Goal: Book appointment/travel/reservation

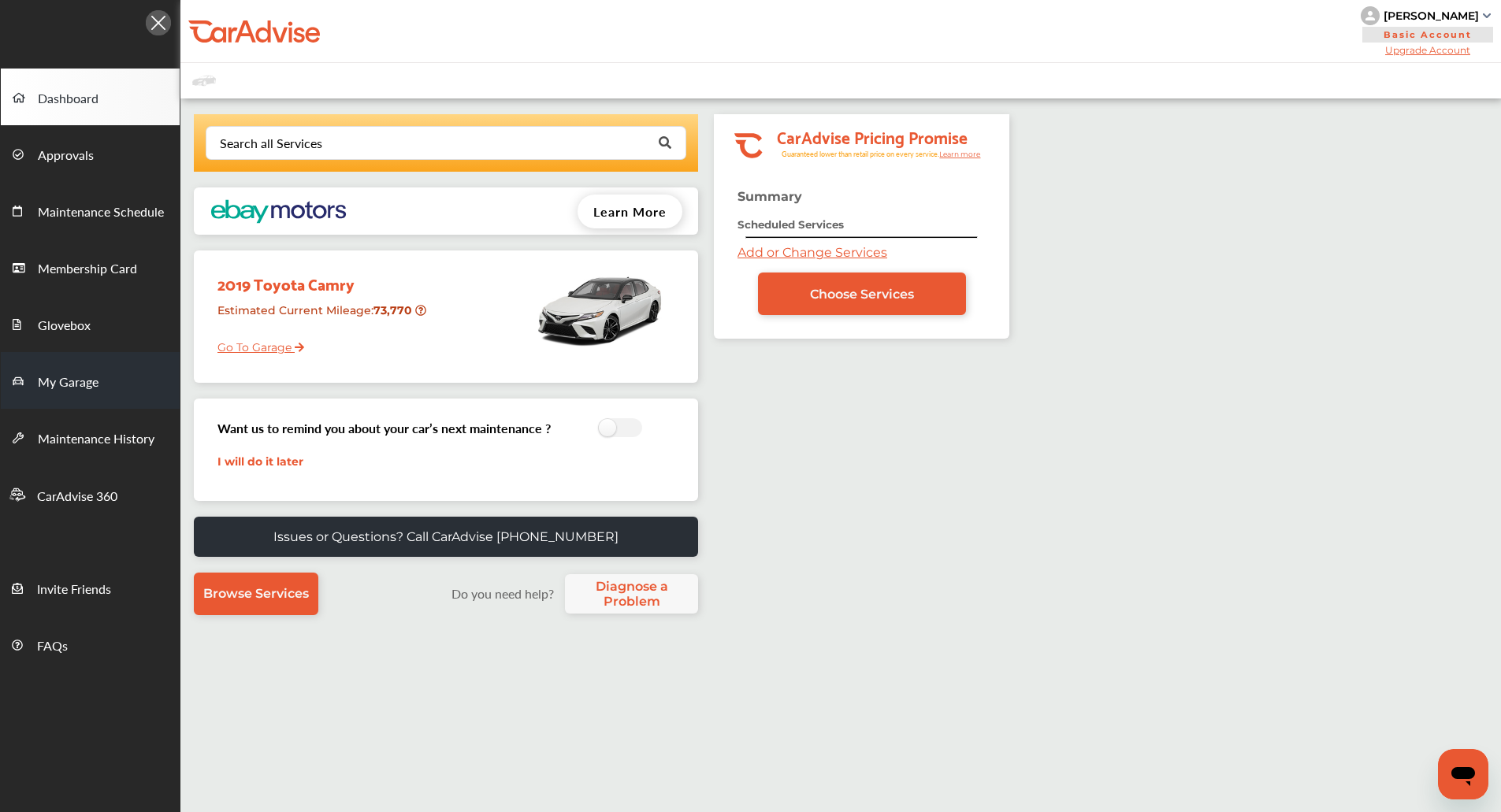
click at [54, 365] on link "My Garage" at bounding box center [90, 380] width 178 height 57
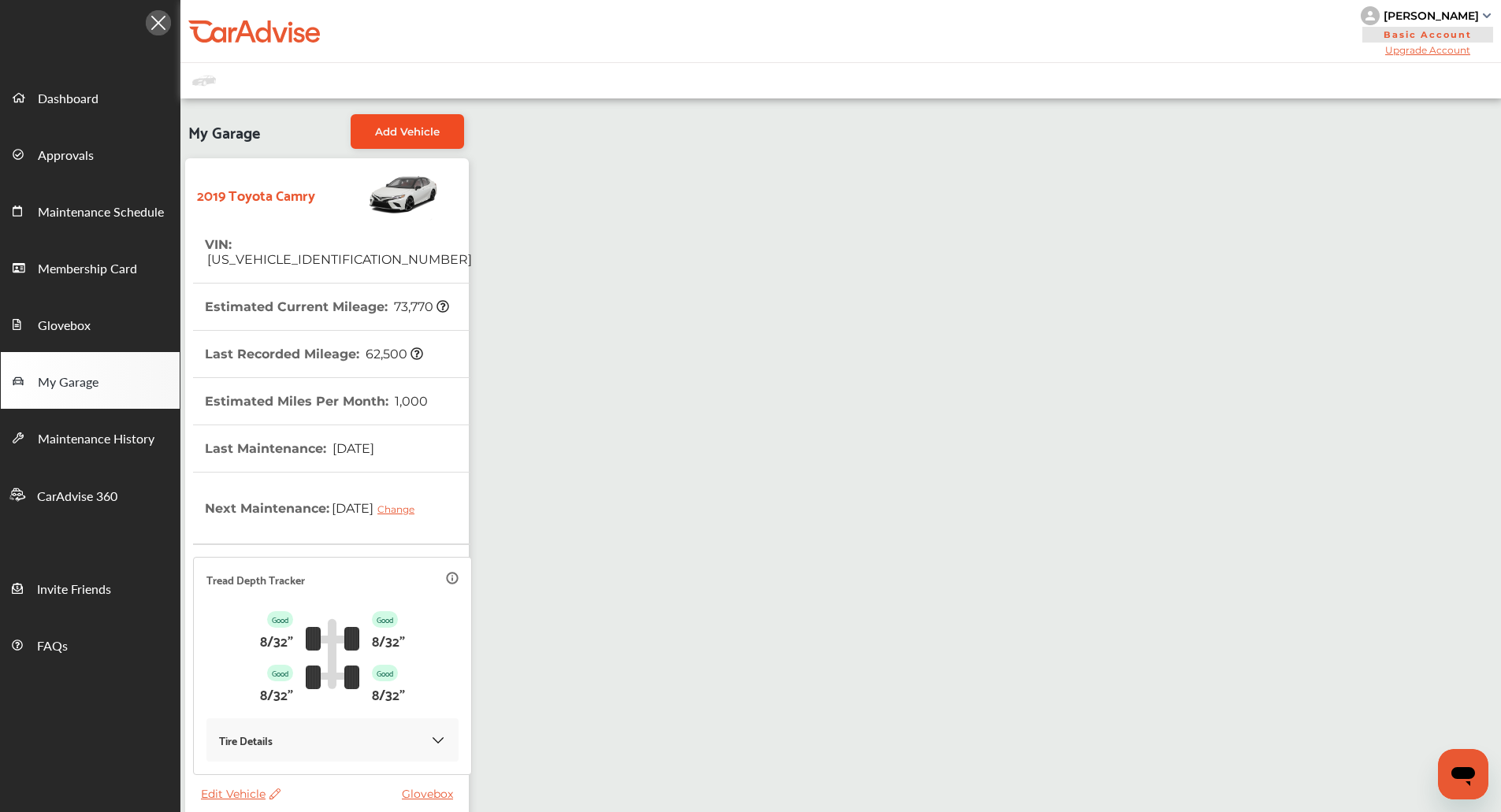
click at [435, 141] on link "Add Vehicle" at bounding box center [407, 131] width 114 height 35
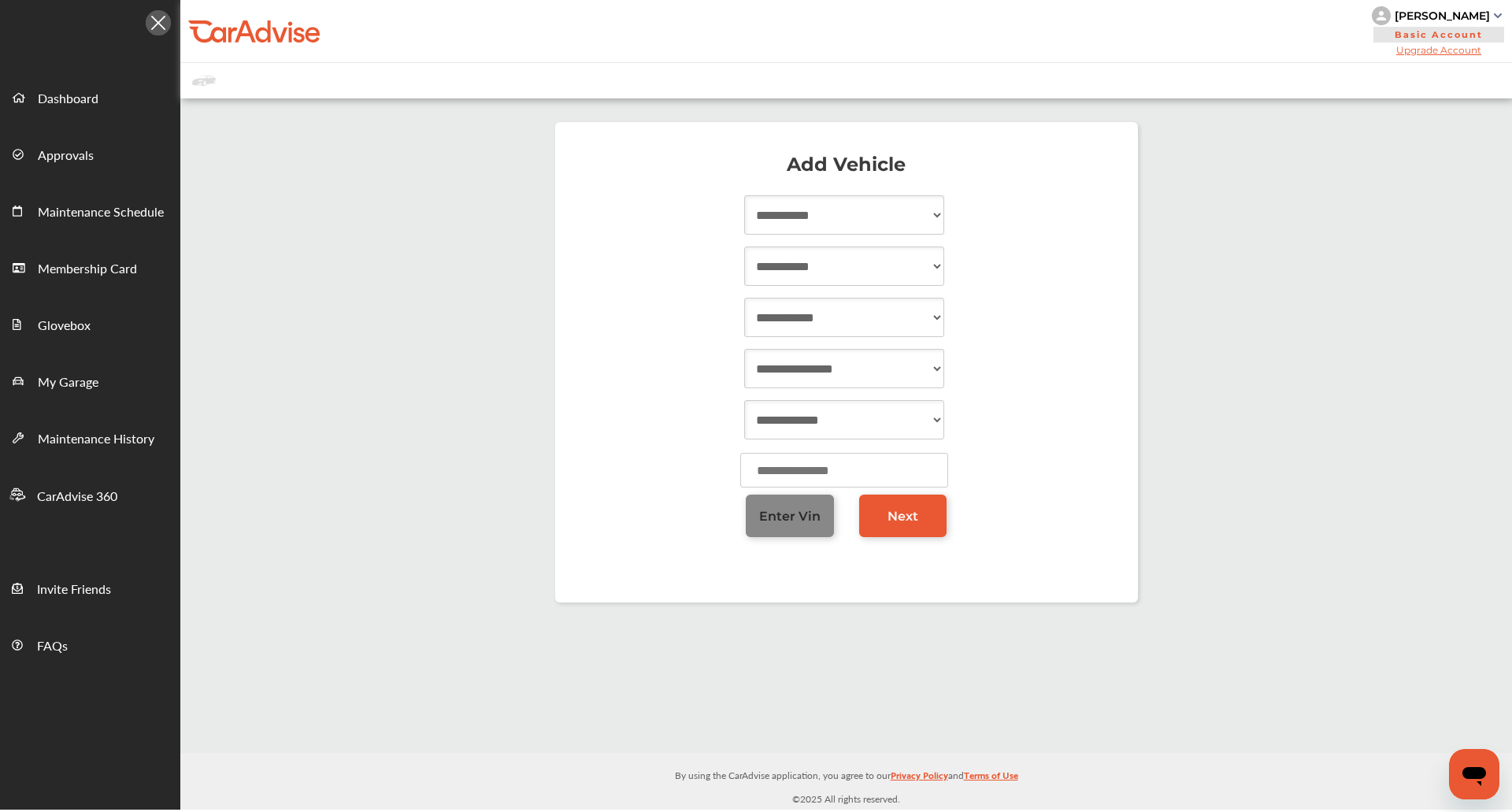
click at [806, 501] on link "Enter Vin" at bounding box center [789, 516] width 88 height 42
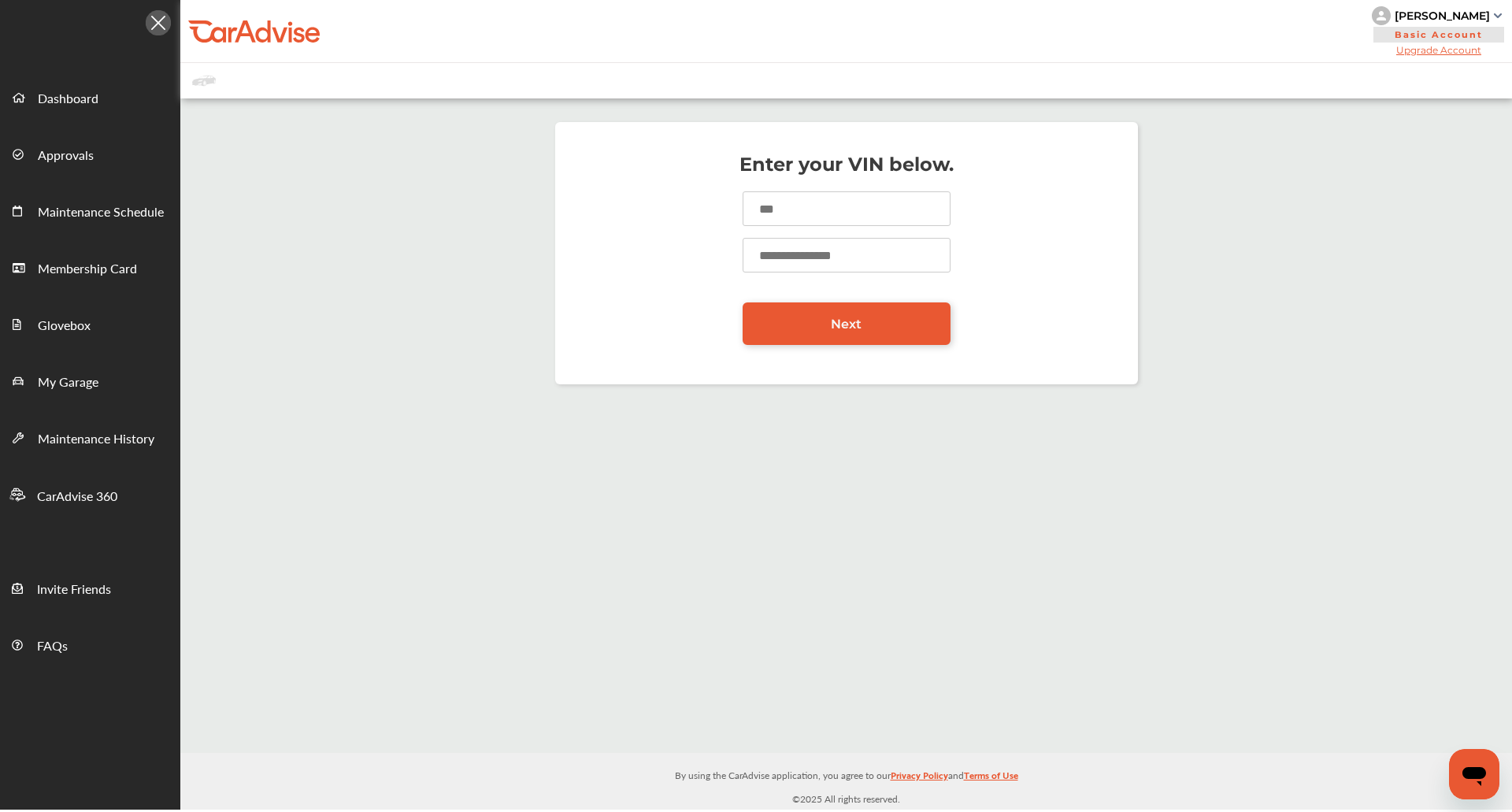
click at [813, 208] on input at bounding box center [847, 208] width 208 height 35
type input "*"
type input "**********"
click at [814, 257] on input "number" at bounding box center [847, 255] width 208 height 35
click at [1283, 205] on div "**********" at bounding box center [846, 253] width 1332 height 294
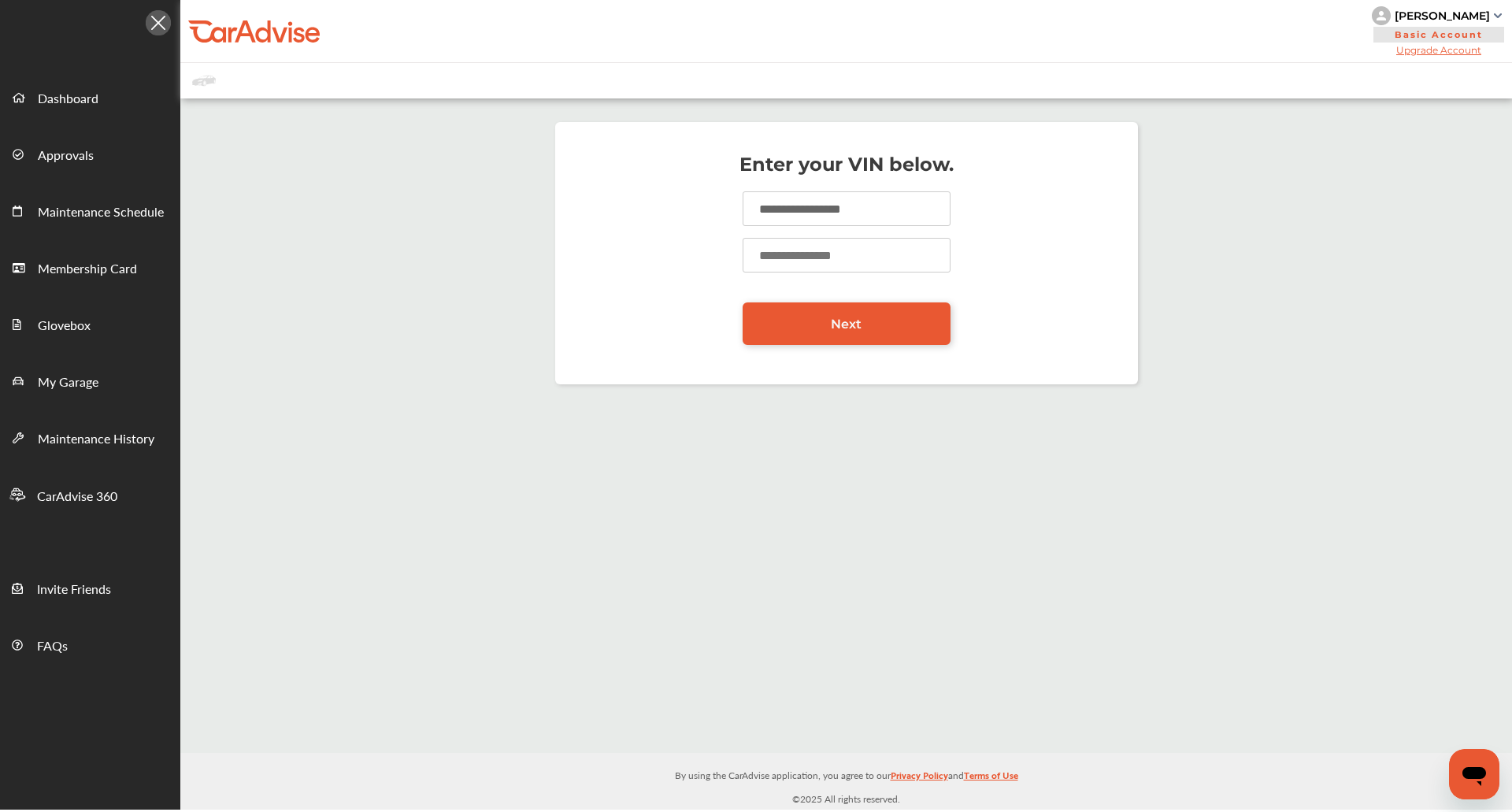
click at [767, 269] on input "number" at bounding box center [847, 255] width 208 height 35
type input "******"
click at [847, 350] on div "**********" at bounding box center [846, 252] width 582 height 262
click at [829, 309] on link "Next" at bounding box center [847, 324] width 208 height 42
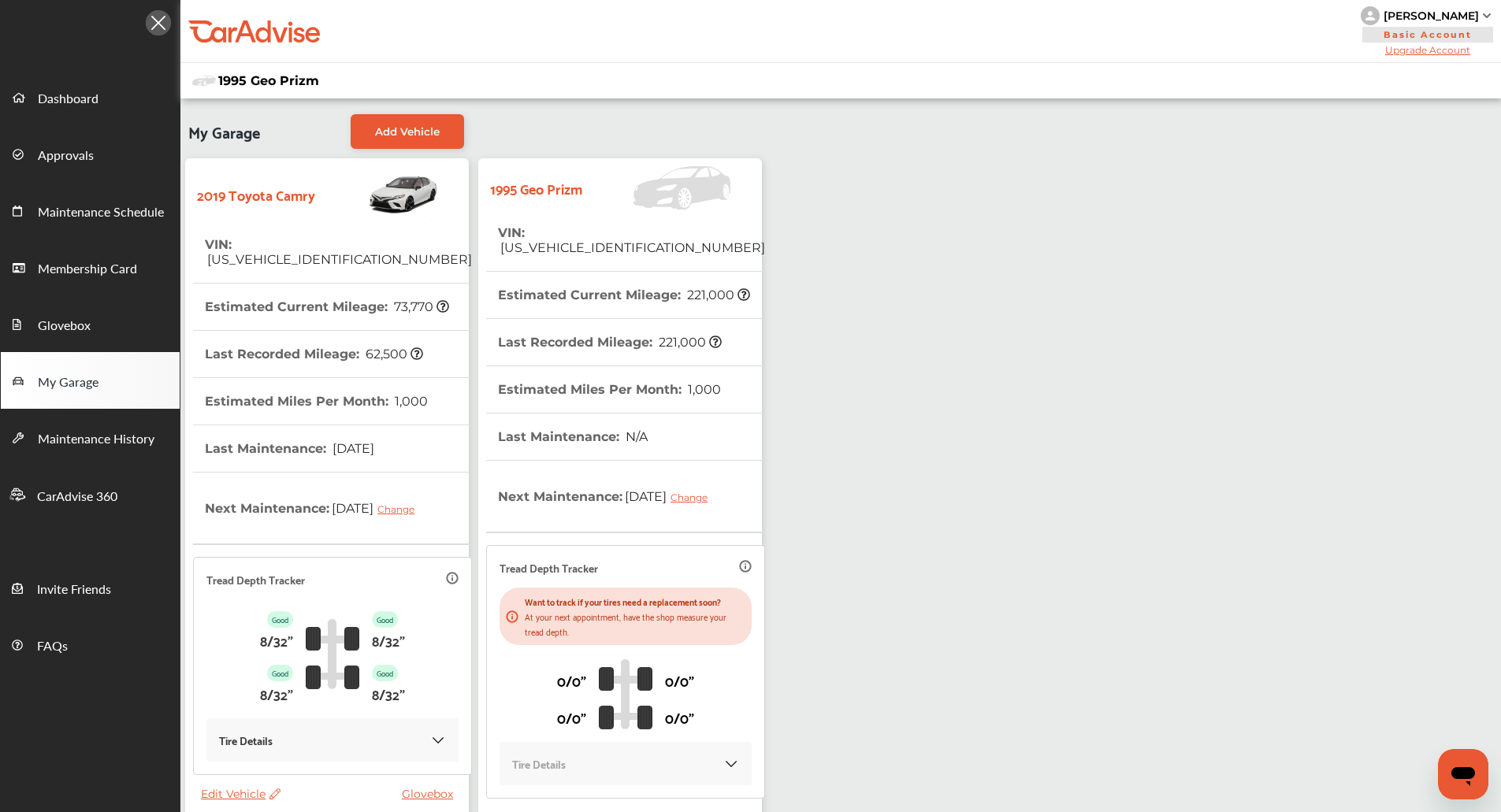
click at [1413, 417] on div "My Garage Add Vehicle 2019 Toyota Camry VIN : 4T1B11HK8KU798014 Estimated Curre…" at bounding box center [840, 488] width 1320 height 781
click at [88, 87] on link "Dashboard" at bounding box center [90, 97] width 178 height 57
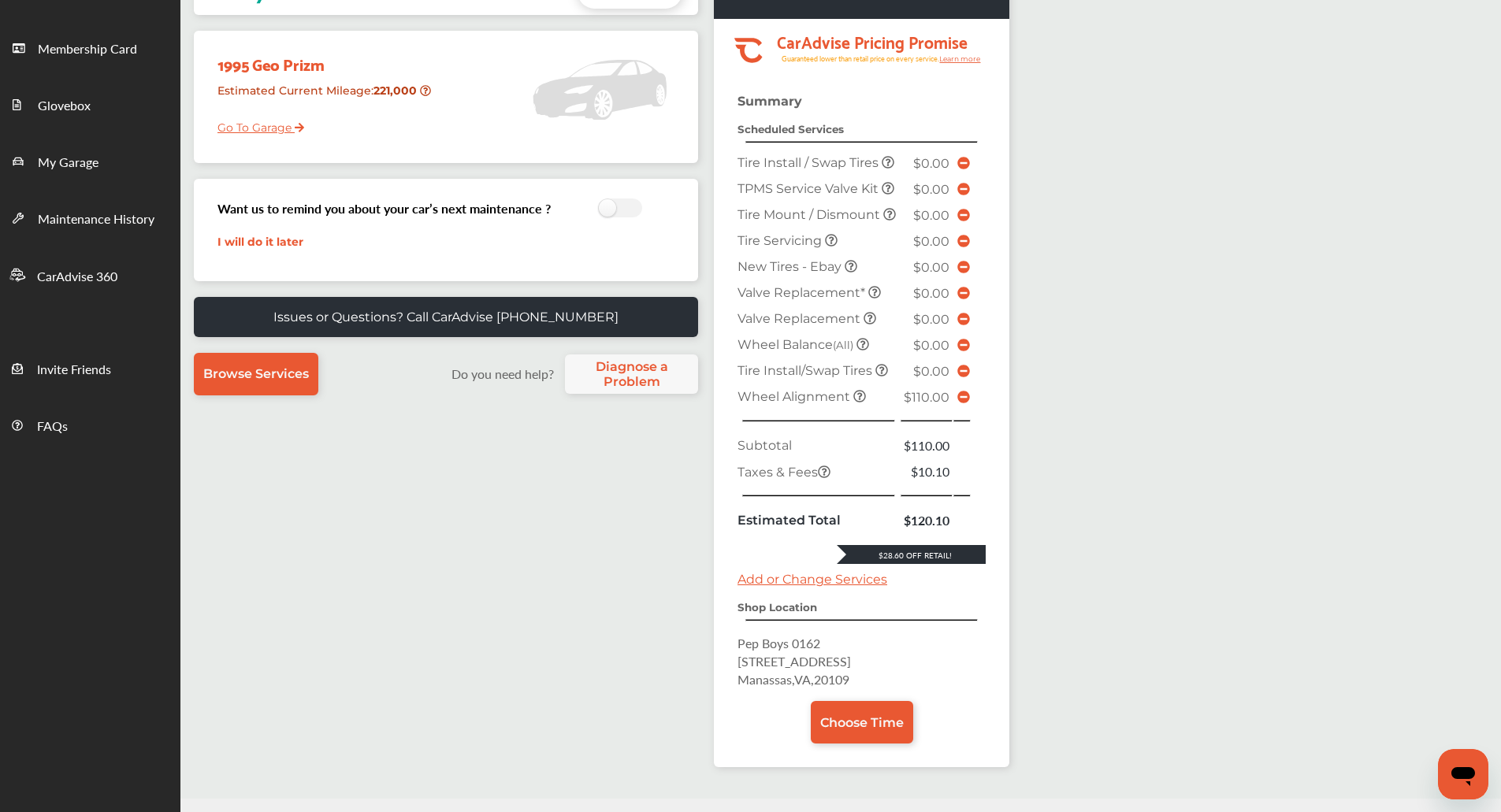
scroll to position [225, 0]
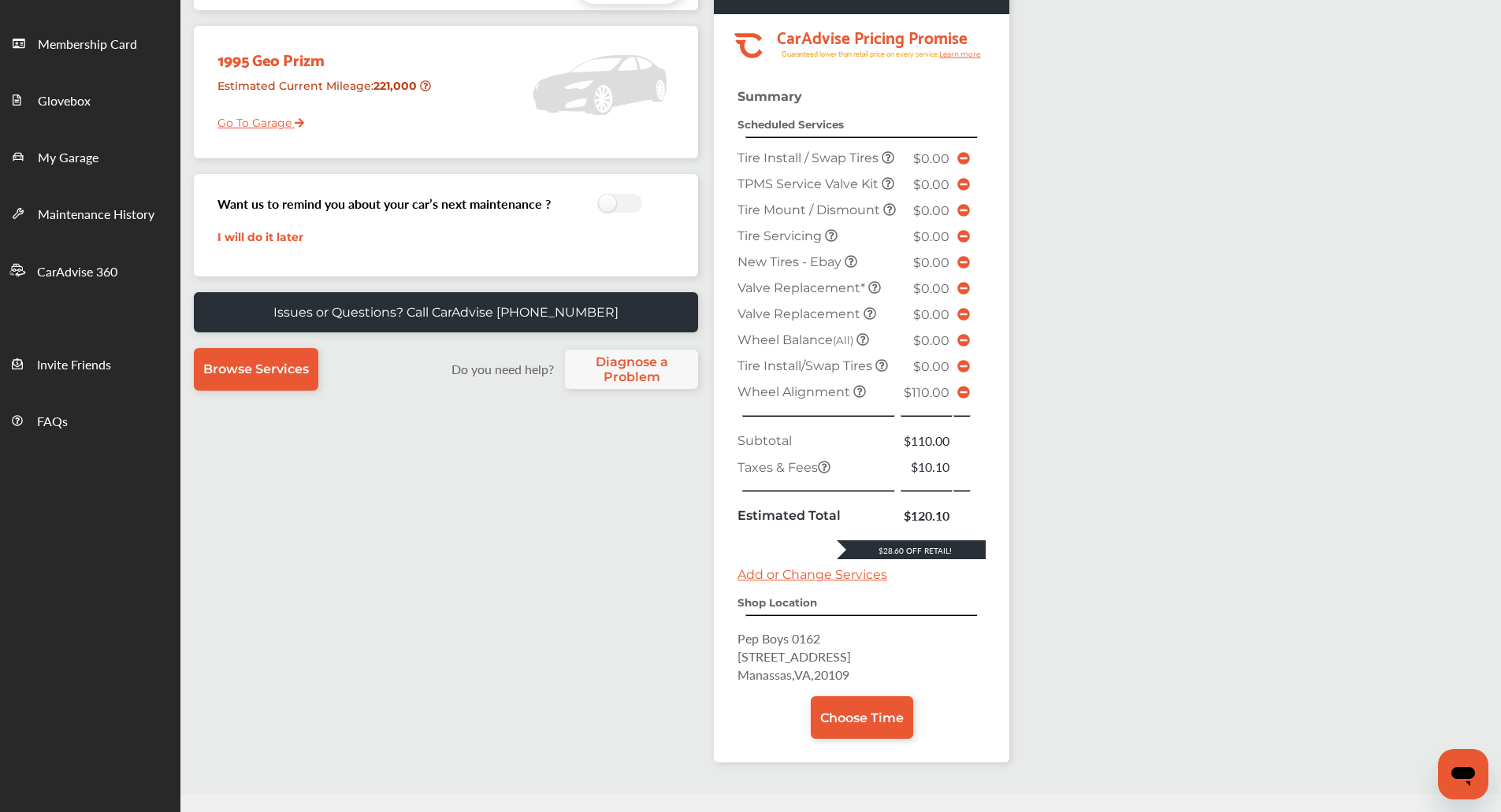
click at [960, 398] on icon at bounding box center [964, 393] width 13 height 13
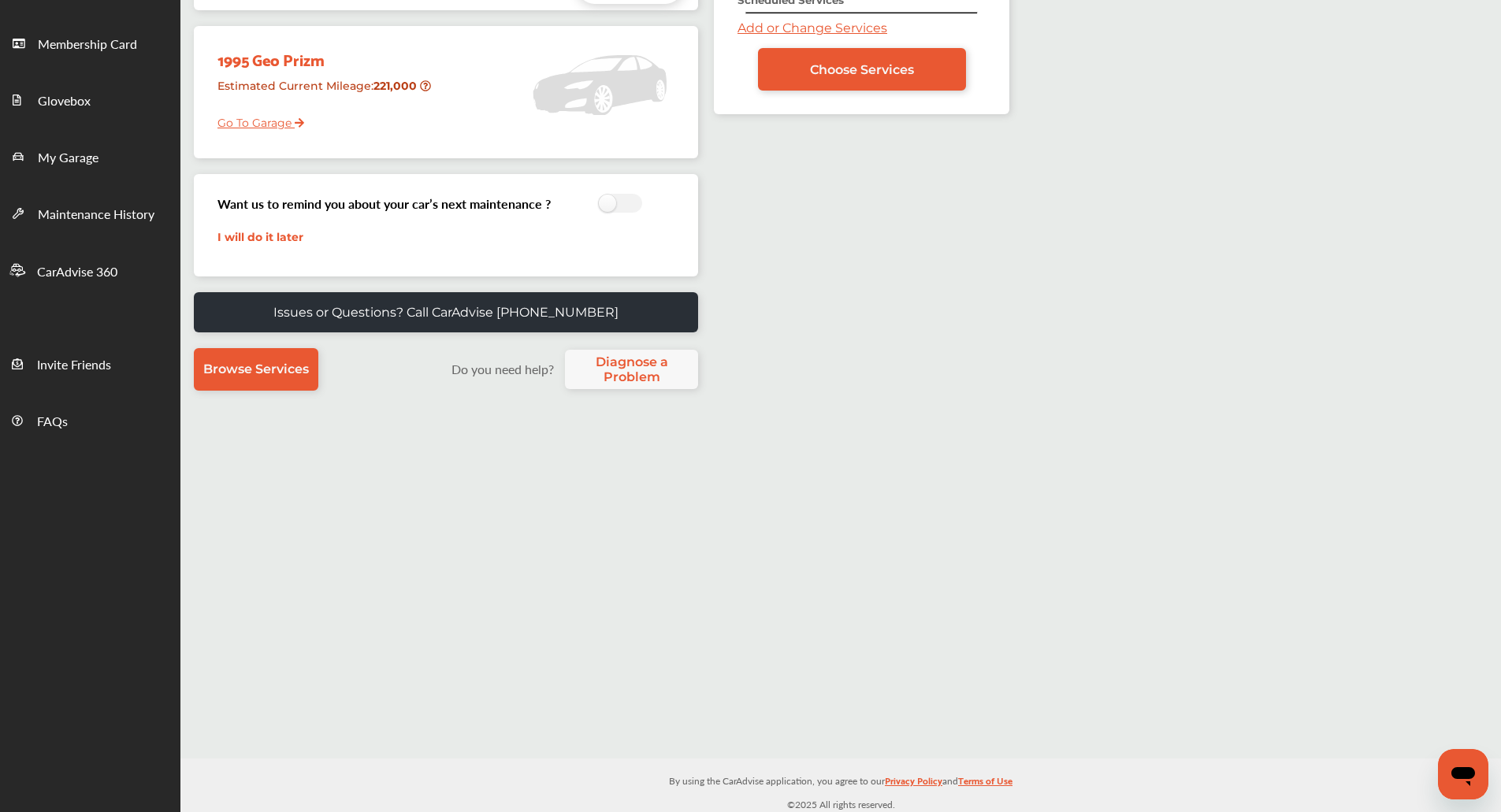
scroll to position [0, 0]
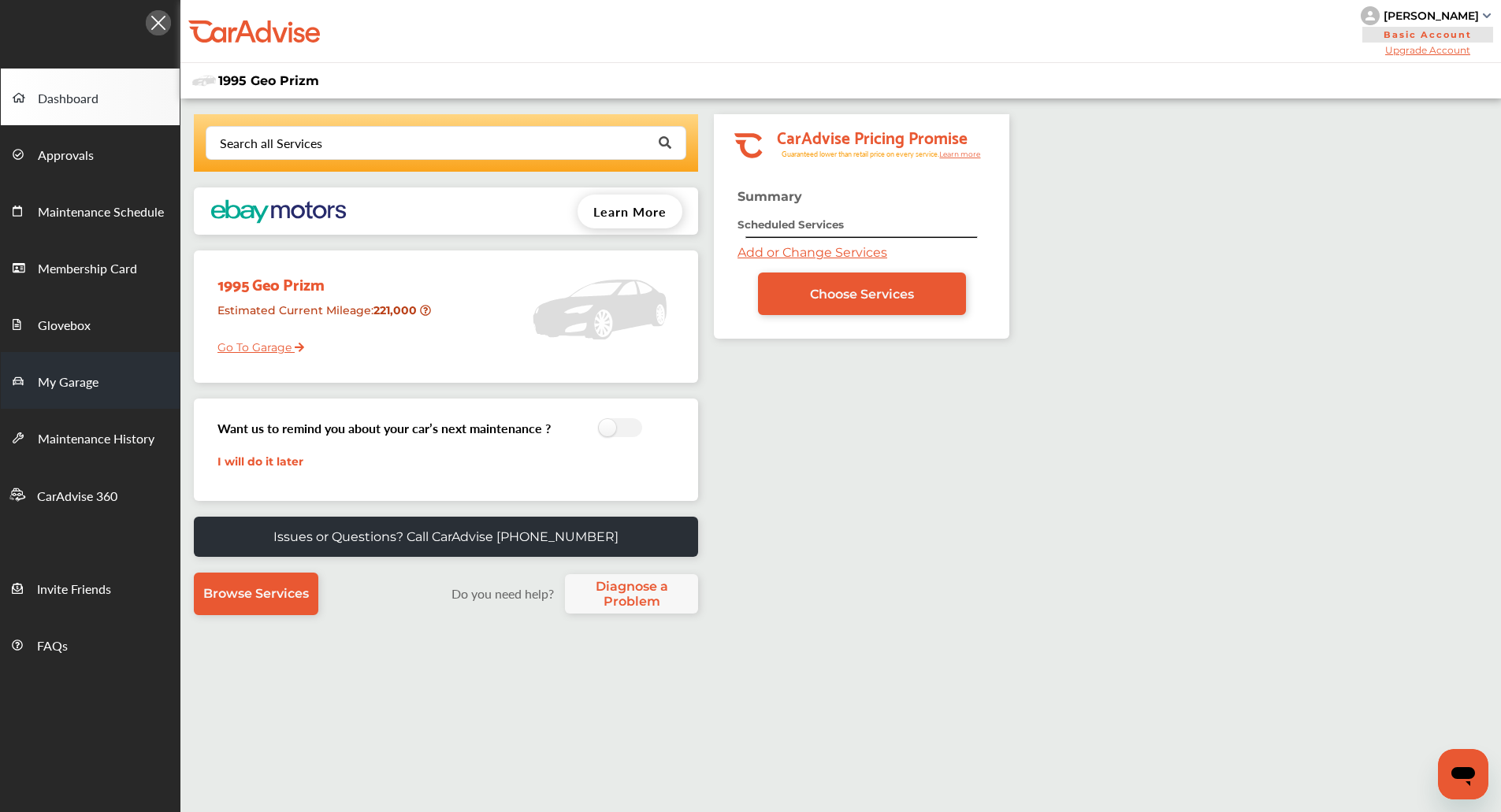
click at [84, 392] on span "My Garage" at bounding box center [68, 382] width 61 height 20
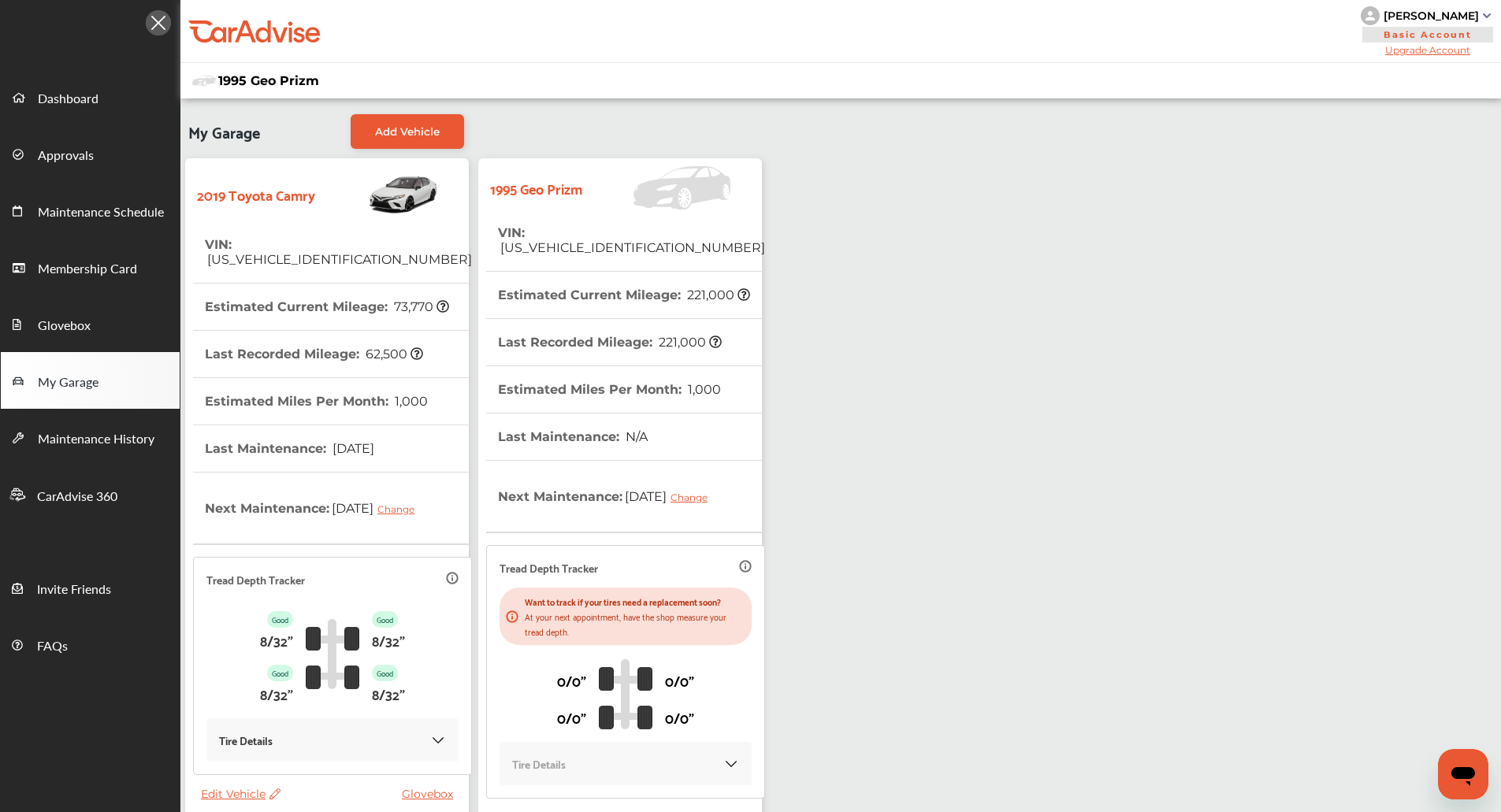
click at [269, 389] on th "Estimated Miles Per Month : 1,000" at bounding box center [316, 401] width 223 height 46
click at [313, 259] on th "VIN : 4T1B11HK8KU798014" at bounding box center [338, 252] width 267 height 62
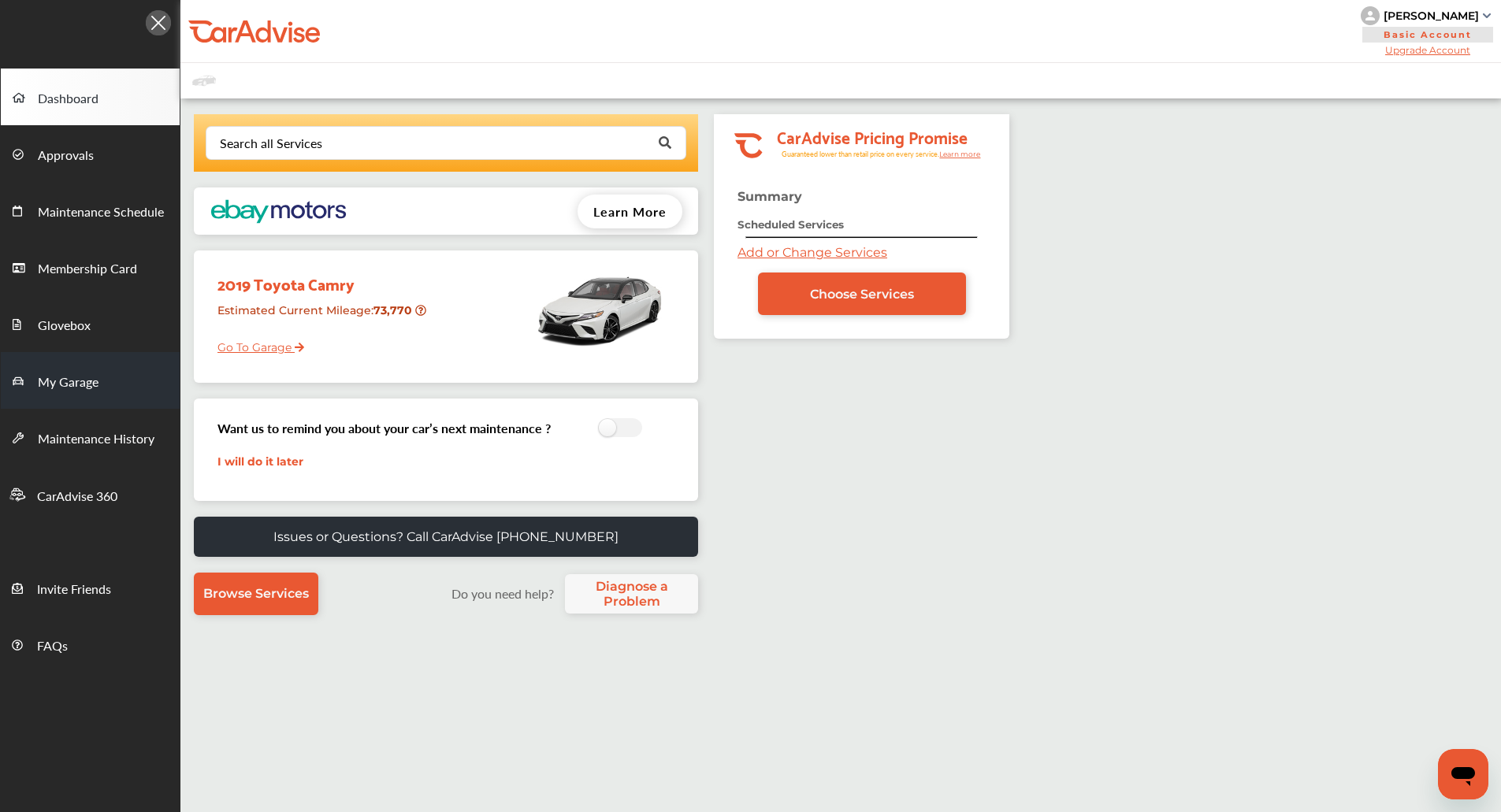
click at [81, 363] on link "My Garage" at bounding box center [90, 380] width 178 height 57
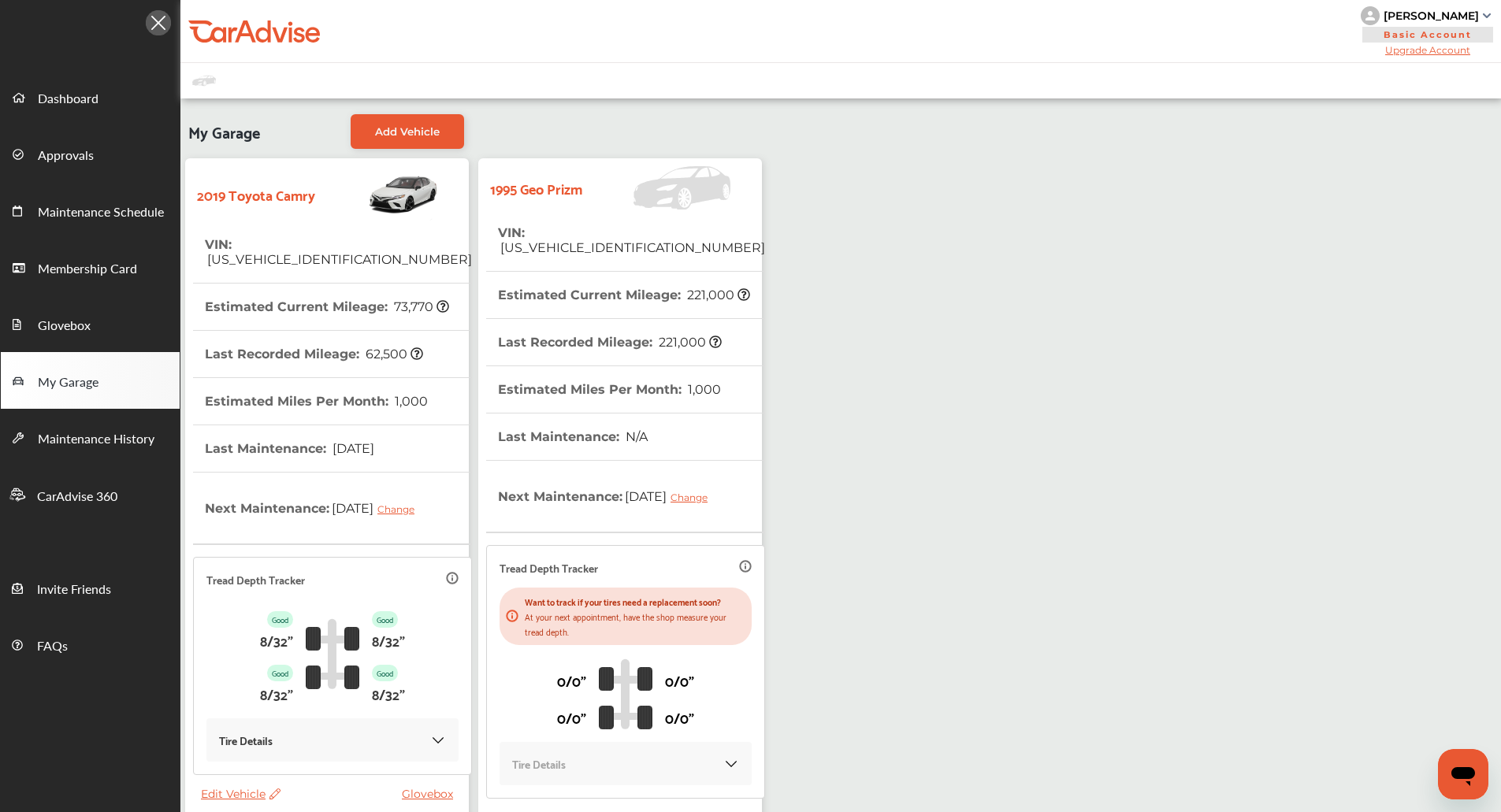
click at [656, 288] on th "Estimated Current Mileage : 221,000" at bounding box center [624, 294] width 252 height 46
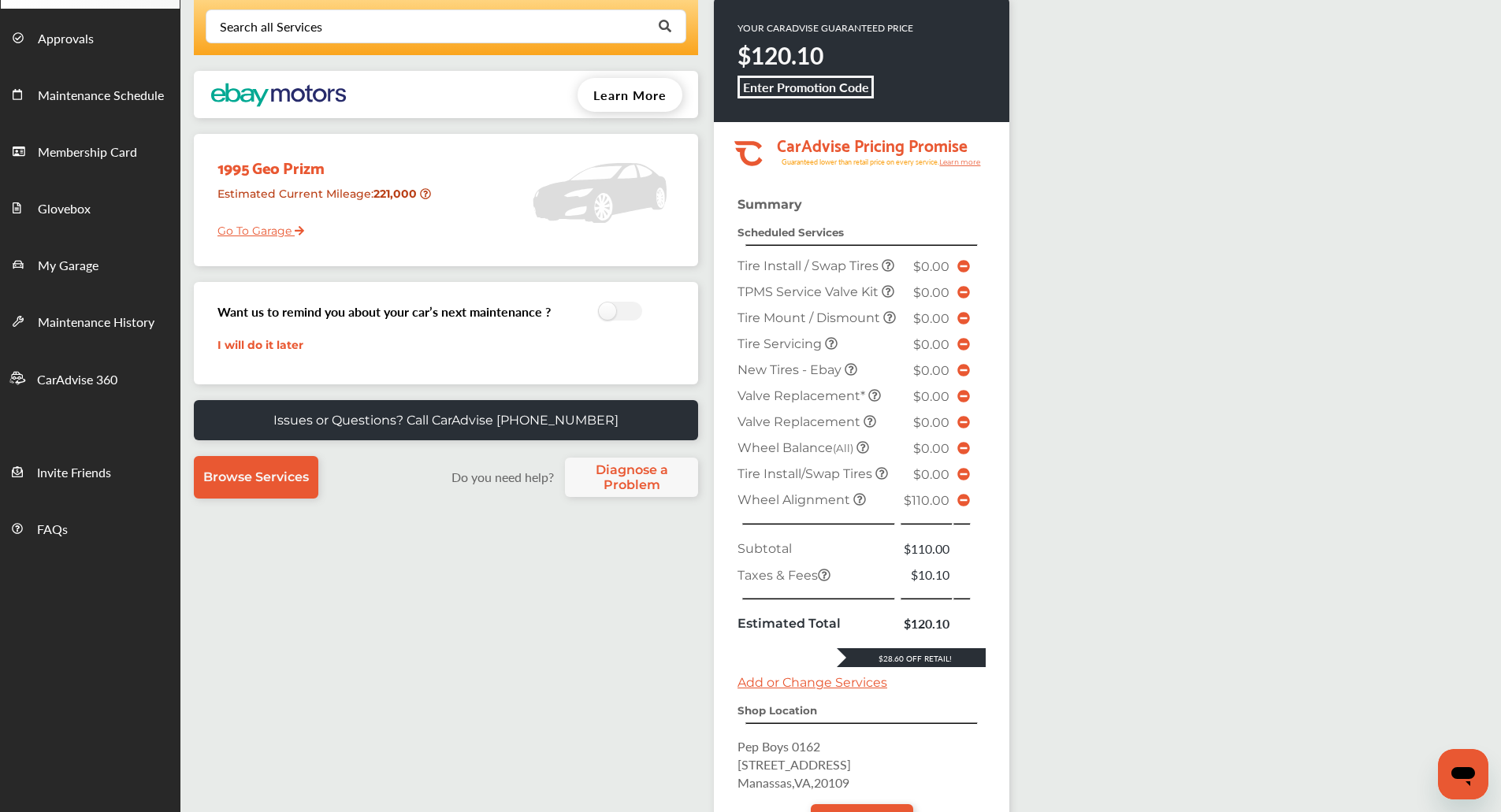
scroll to position [299, 0]
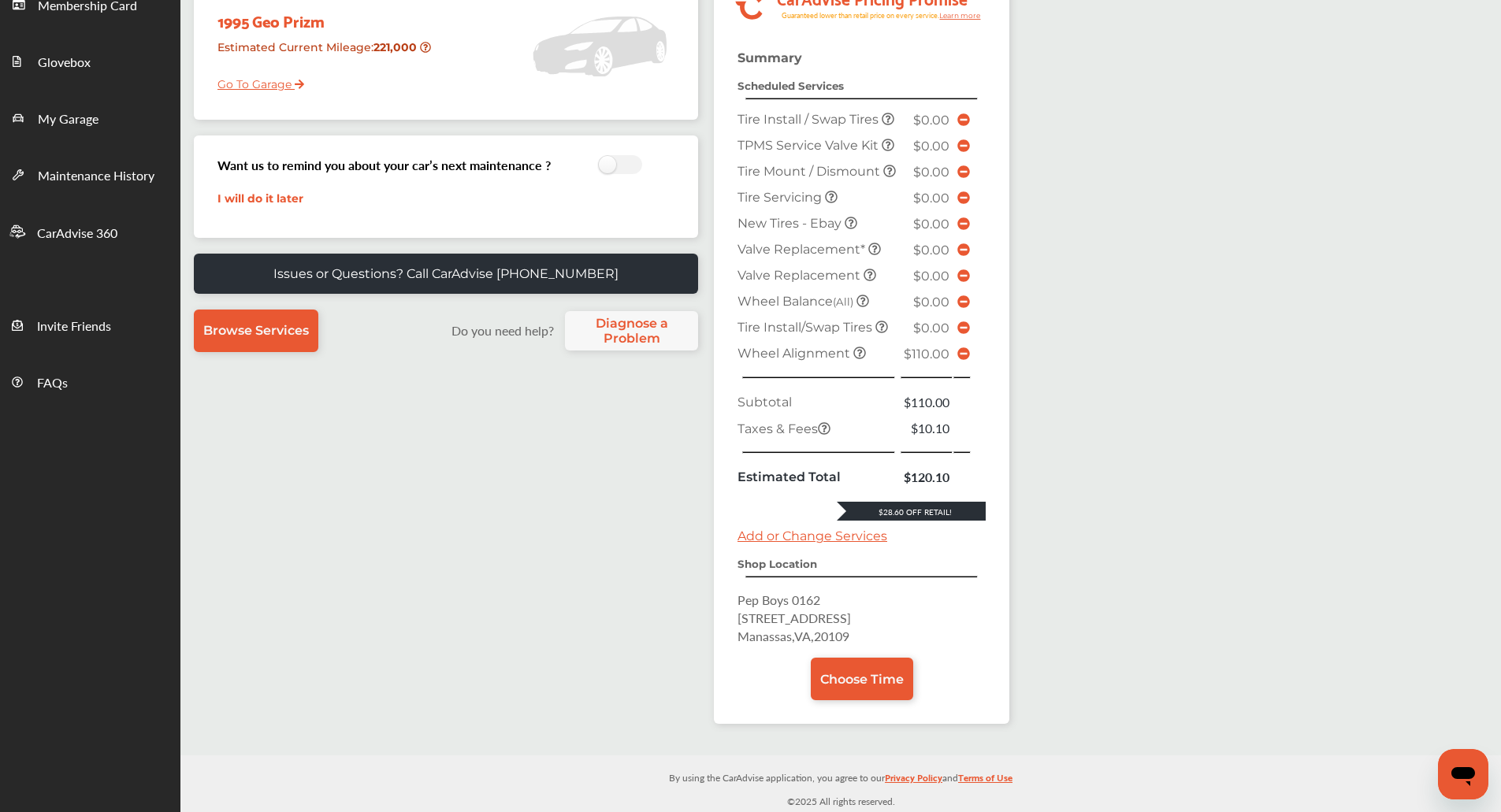
click at [841, 628] on span "Manassas , VA , 20109" at bounding box center [794, 636] width 112 height 18
copy span "20109"
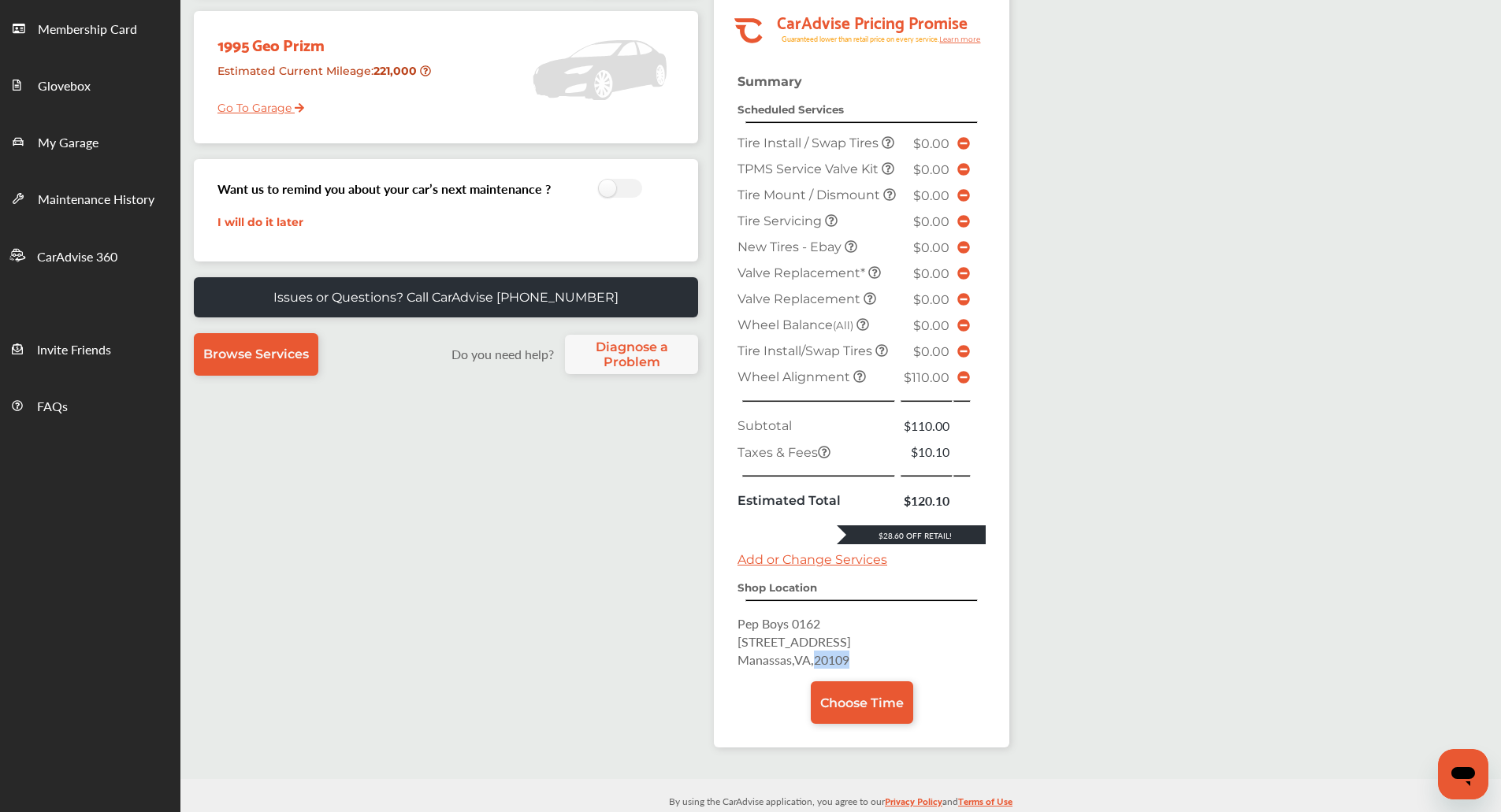
scroll to position [237, 0]
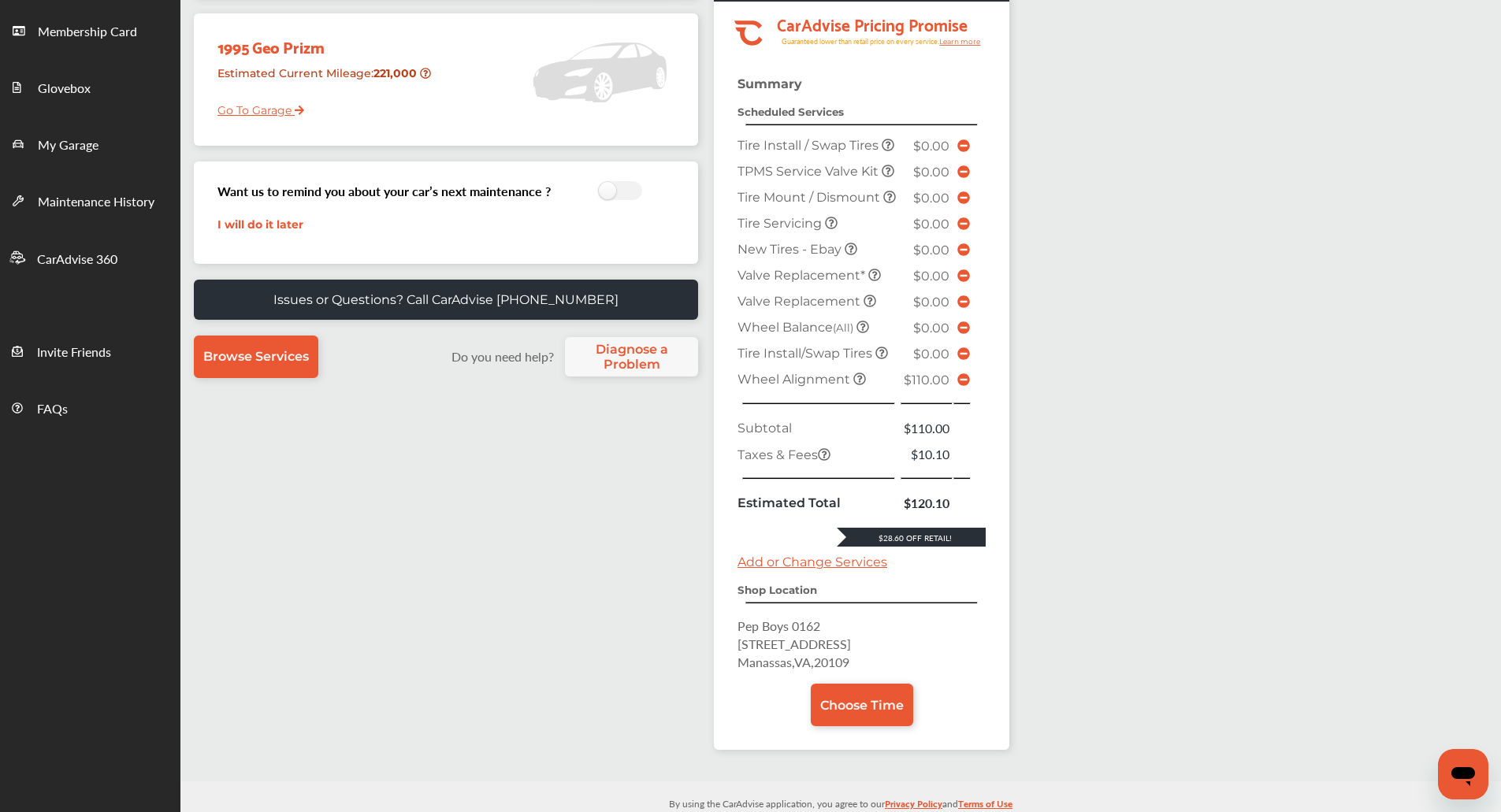
scroll to position [229, 0]
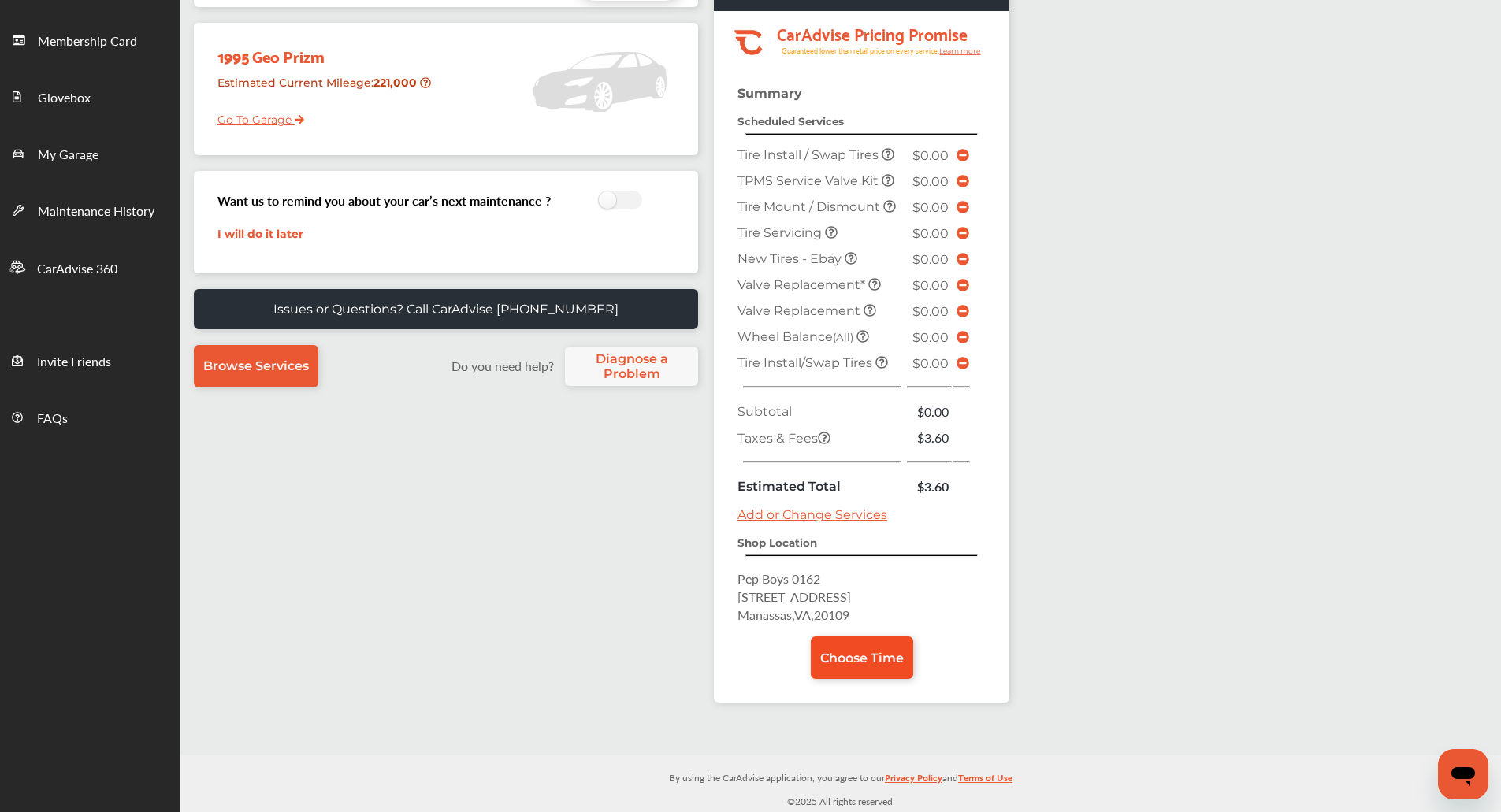
click at [867, 658] on span "Choose Time" at bounding box center [862, 658] width 84 height 15
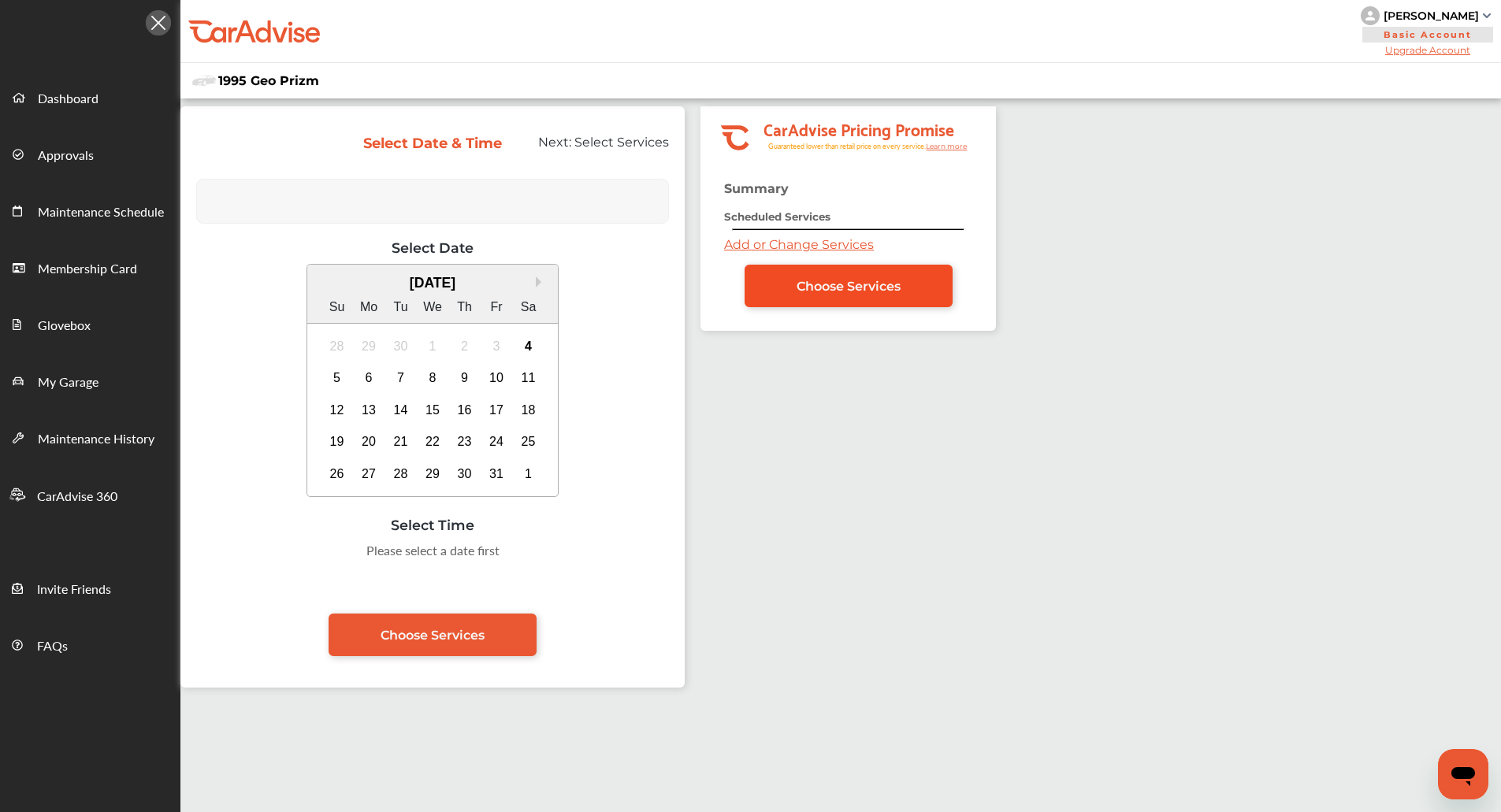
click at [813, 283] on span "Choose Services" at bounding box center [849, 286] width 104 height 15
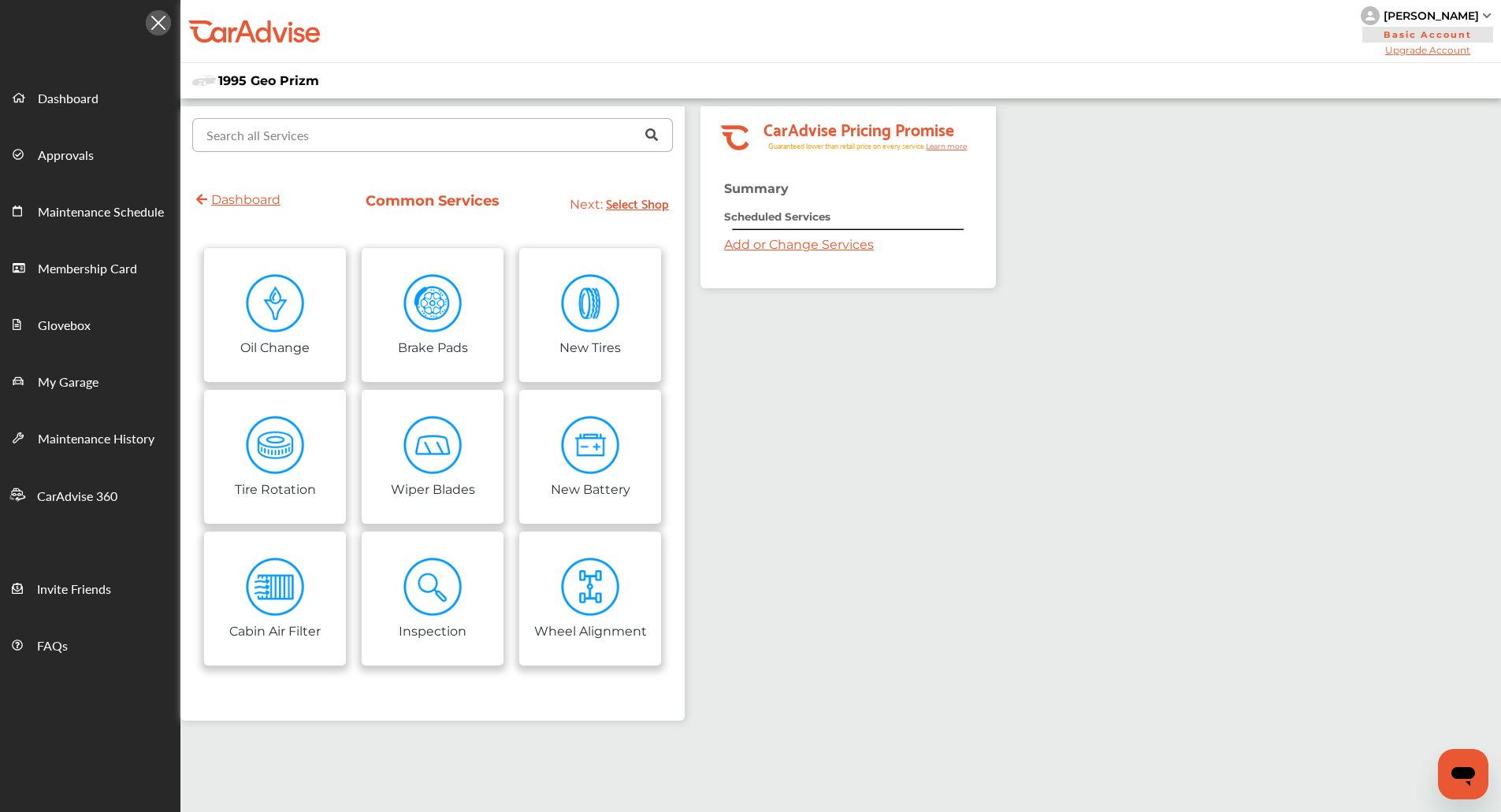
click at [399, 132] on input "text" at bounding box center [429, 135] width 471 height 31
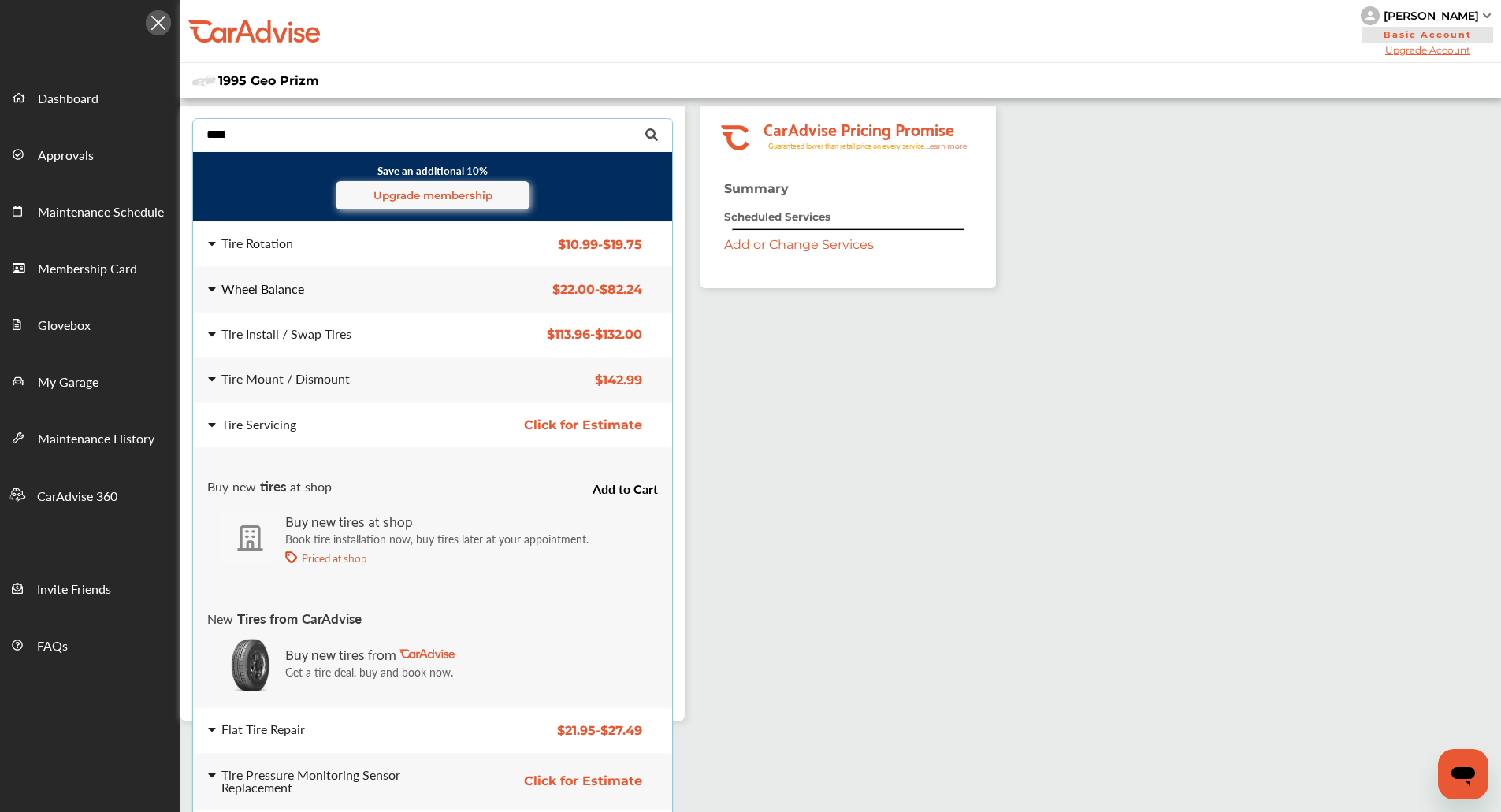
type input "****"
click at [335, 299] on div "Wheel Balance $22.00 - $82.24 Wheel Balance $22.00 - $82.24" at bounding box center [432, 290] width 504 height 44
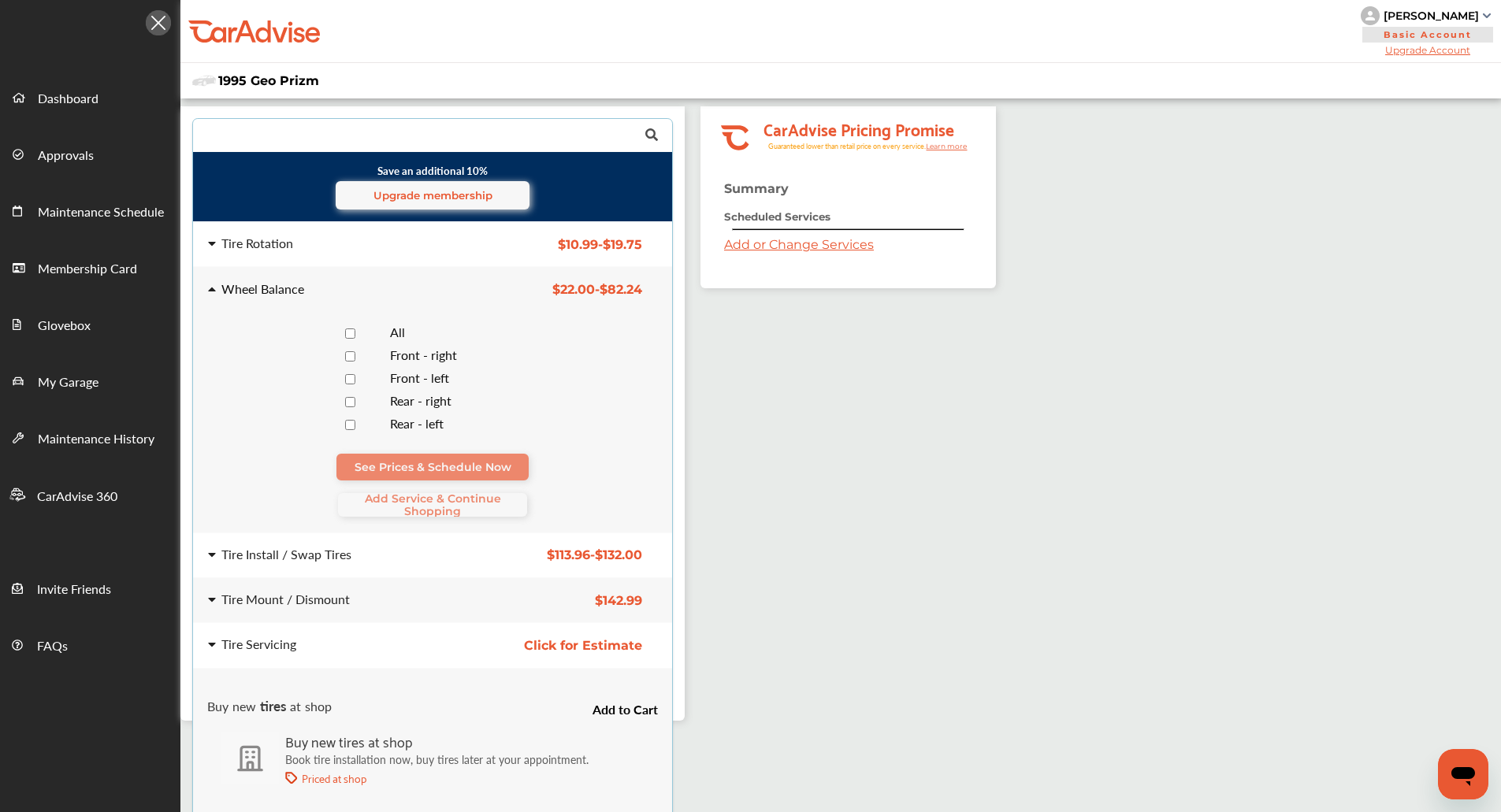
click at [392, 331] on span "All" at bounding box center [398, 332] width 15 height 18
click at [443, 501] on span "Add Service & Continue Shopping" at bounding box center [432, 505] width 189 height 25
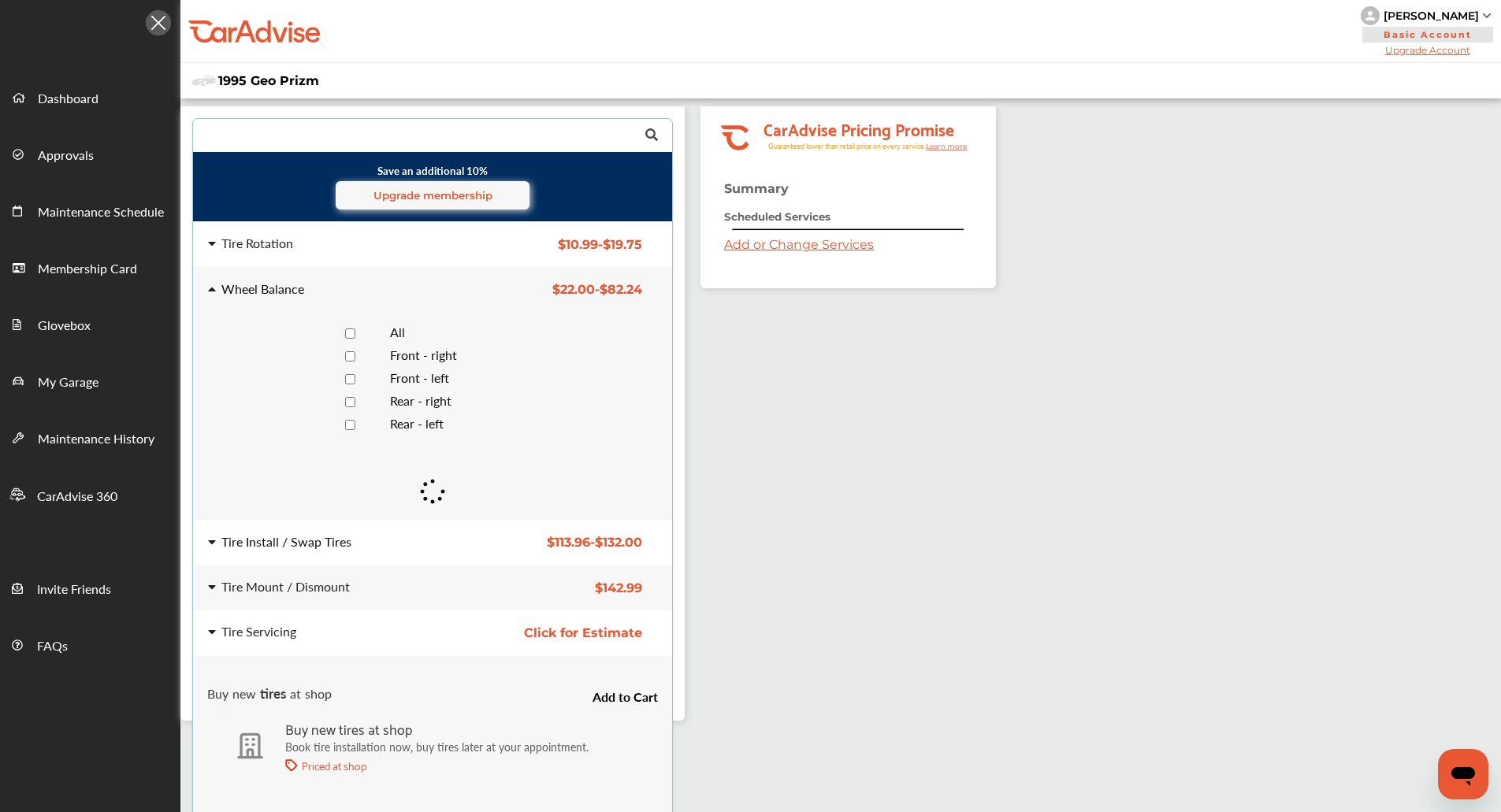
click at [427, 529] on div "Tire Install / Swap Tires $113.96 - $132.00 Tire Install / Swap Tires $113.96 -…" at bounding box center [432, 543] width 504 height 44
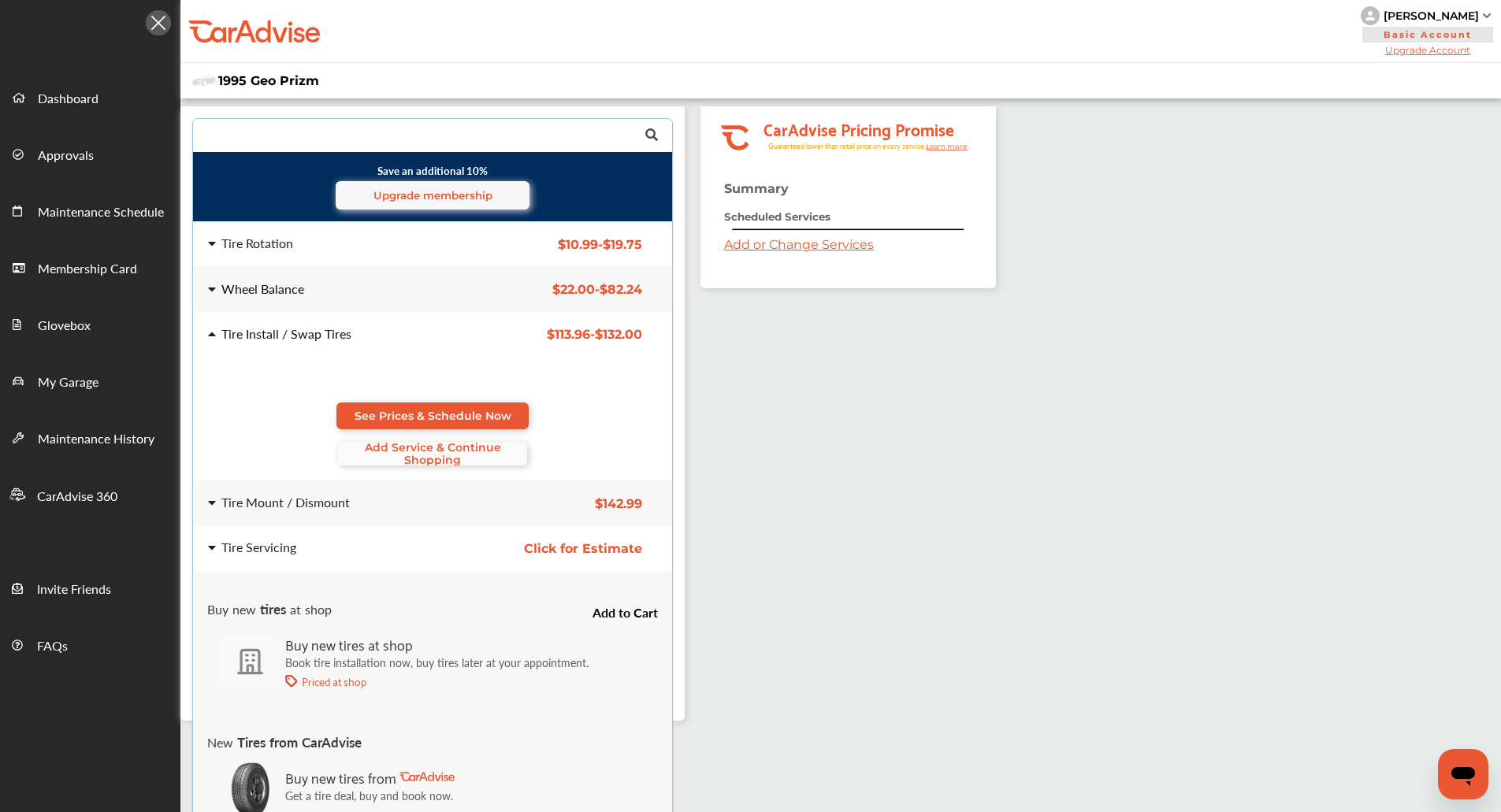
click at [424, 456] on span "Add Service & Continue Shopping" at bounding box center [432, 453] width 189 height 25
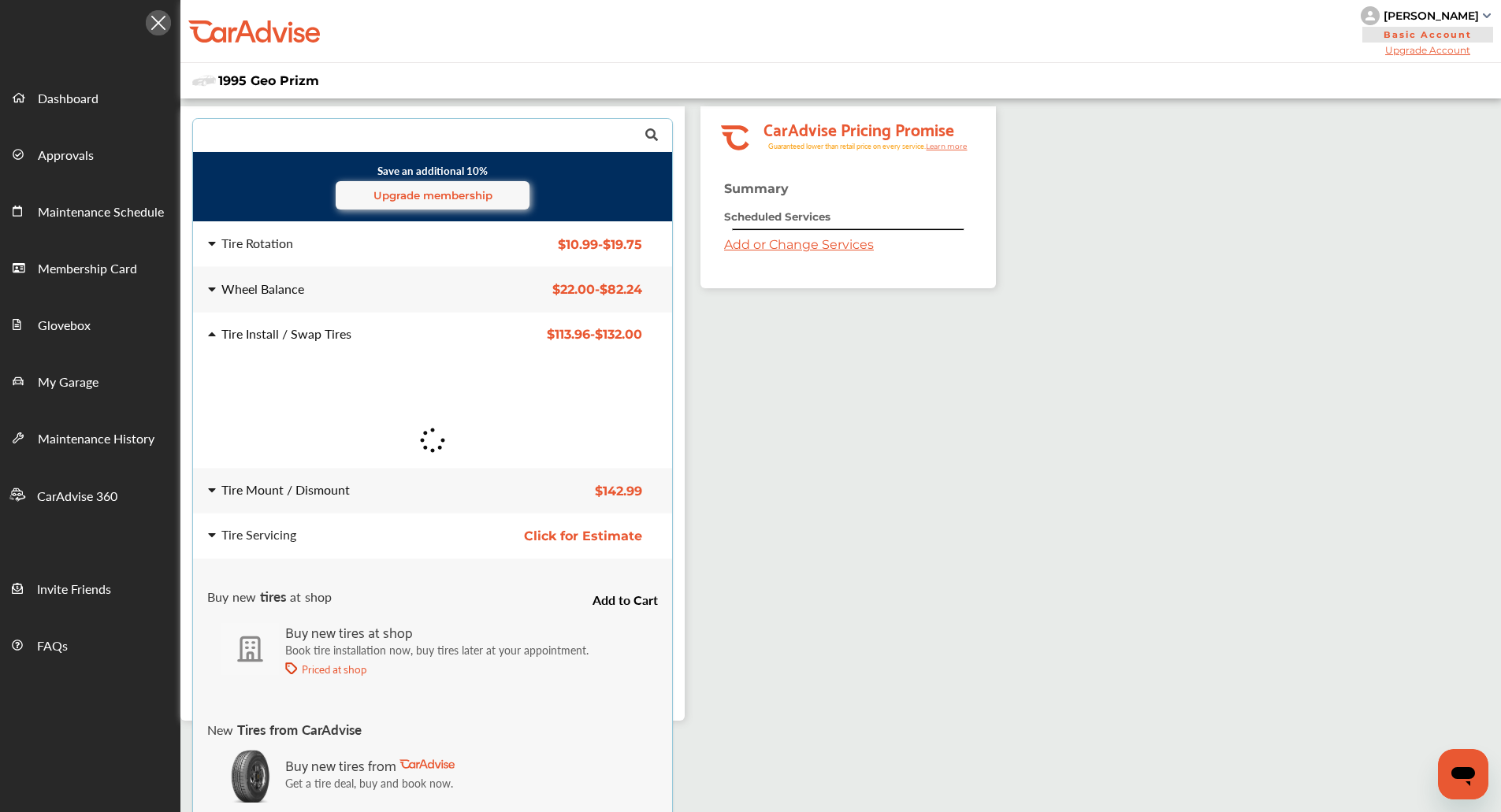
click at [428, 485] on div "Tire Mount / Dismount" at bounding box center [333, 490] width 252 height 13
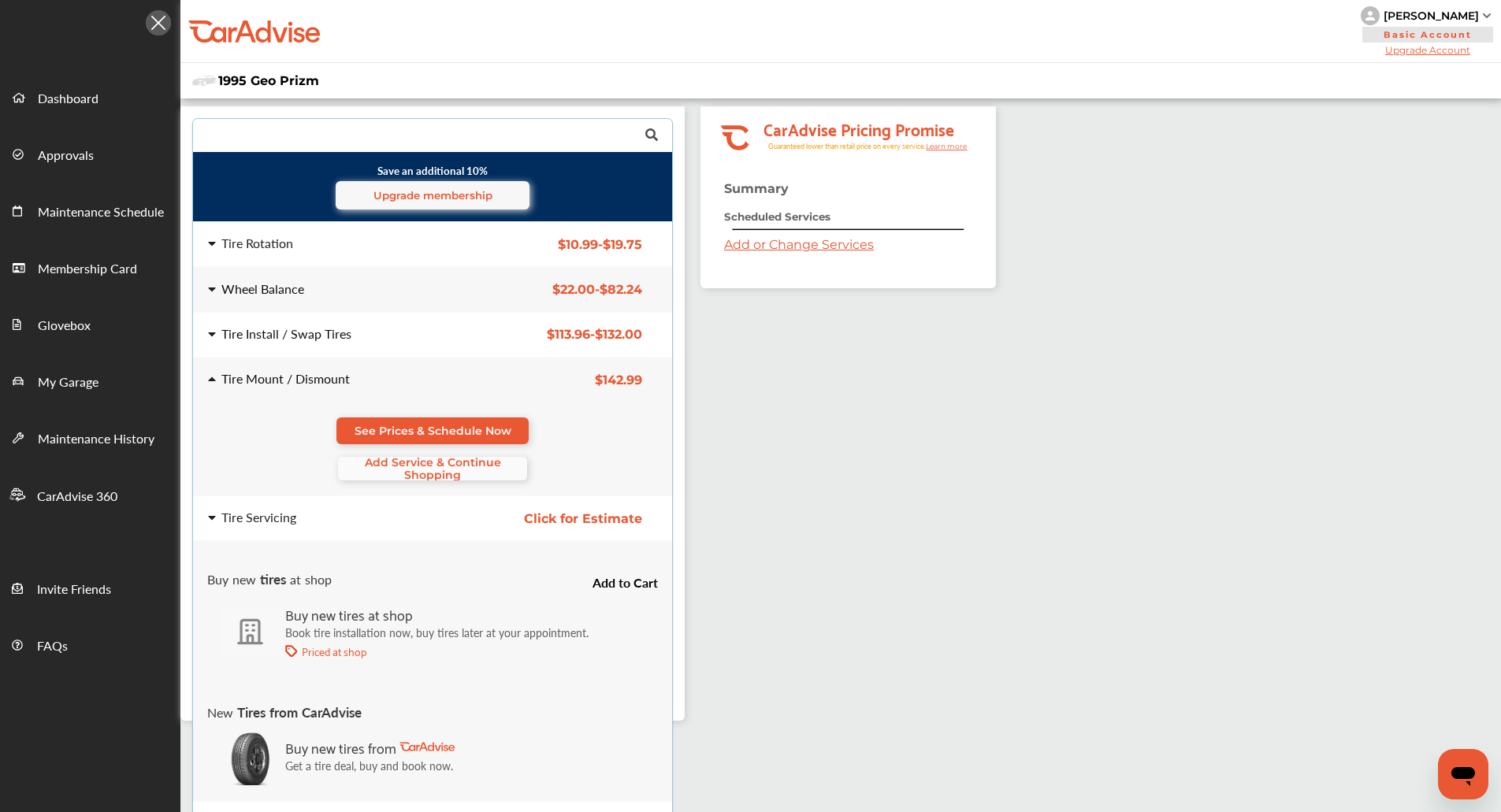
click at [445, 472] on span "Add Service & Continue Shopping" at bounding box center [432, 468] width 189 height 25
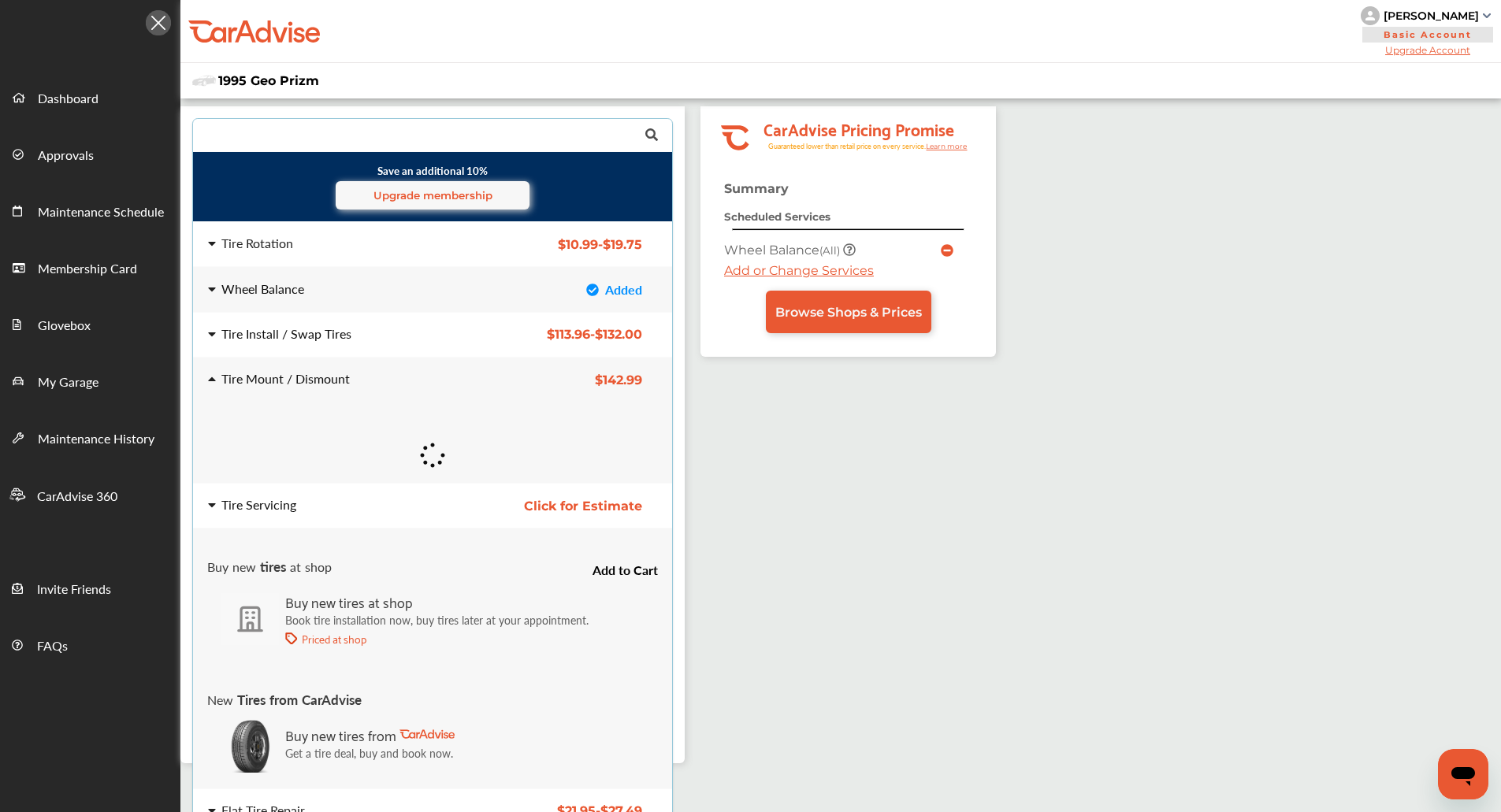
click at [452, 525] on div "Tire Servicing Click for Estimate Tire Servicing Click for Estimate" at bounding box center [432, 505] width 504 height 44
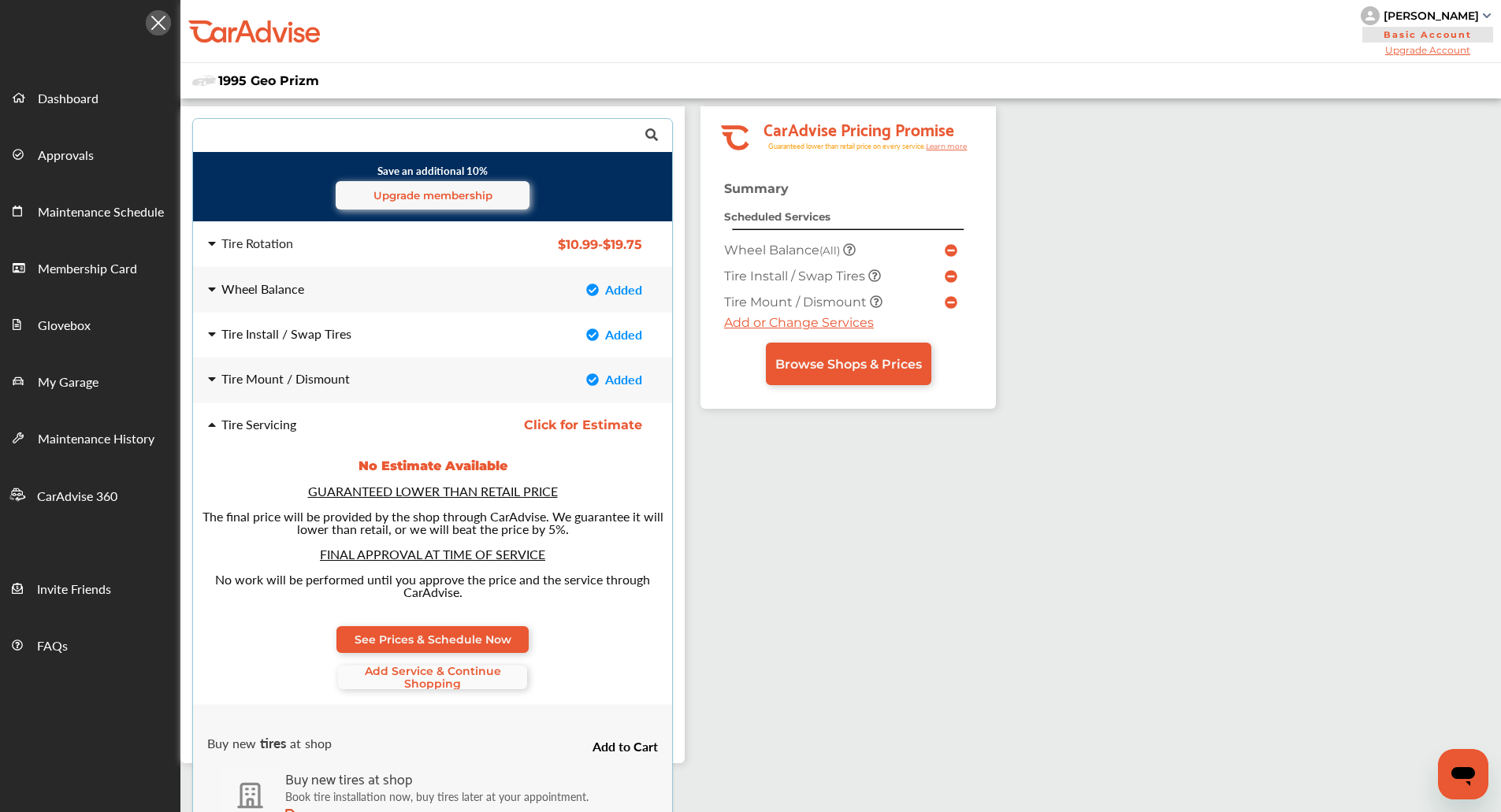
click at [449, 672] on span "Add Service & Continue Shopping" at bounding box center [432, 677] width 189 height 25
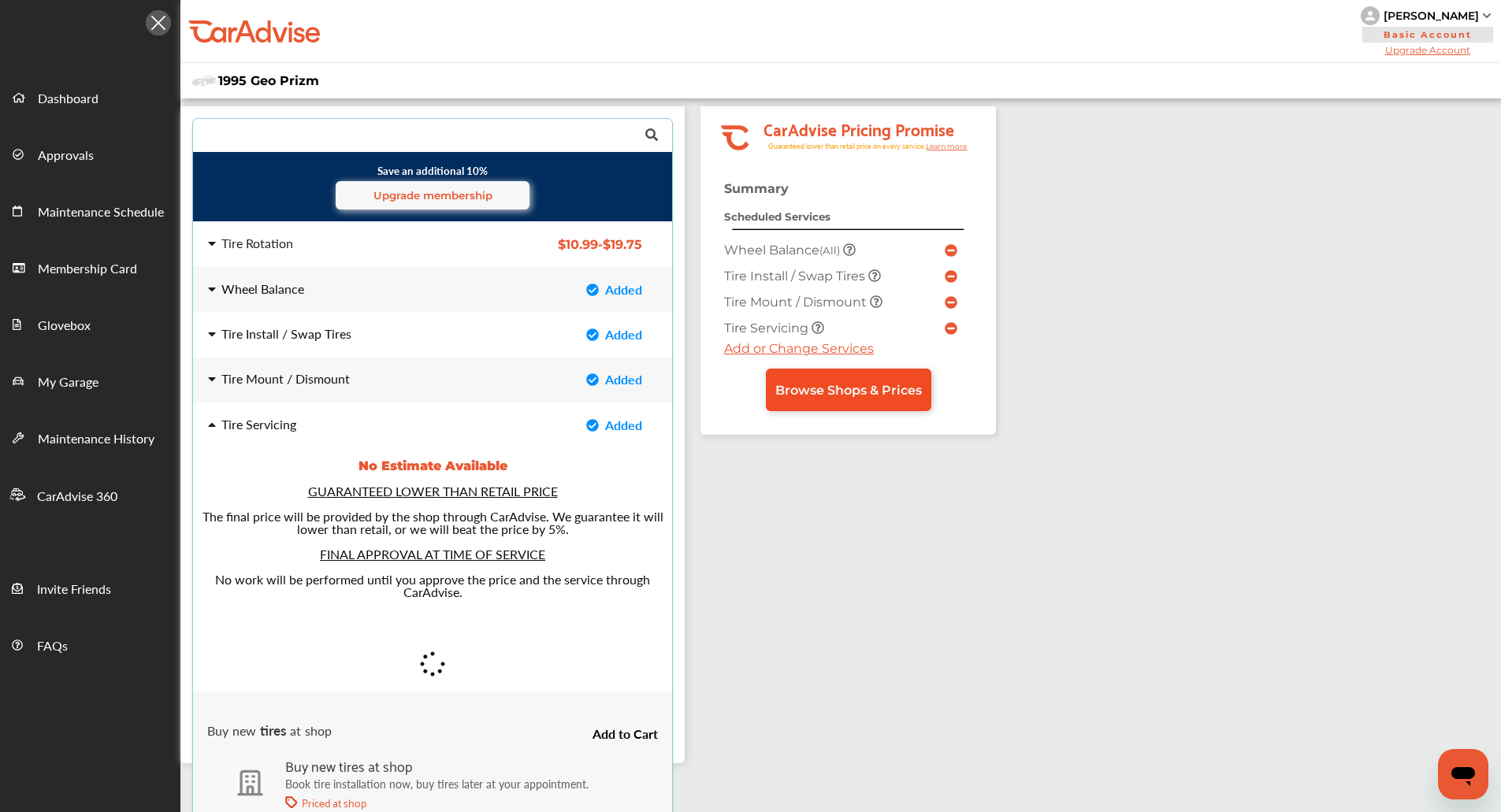
click at [875, 376] on link "Browse Shops & Prices" at bounding box center [849, 389] width 166 height 42
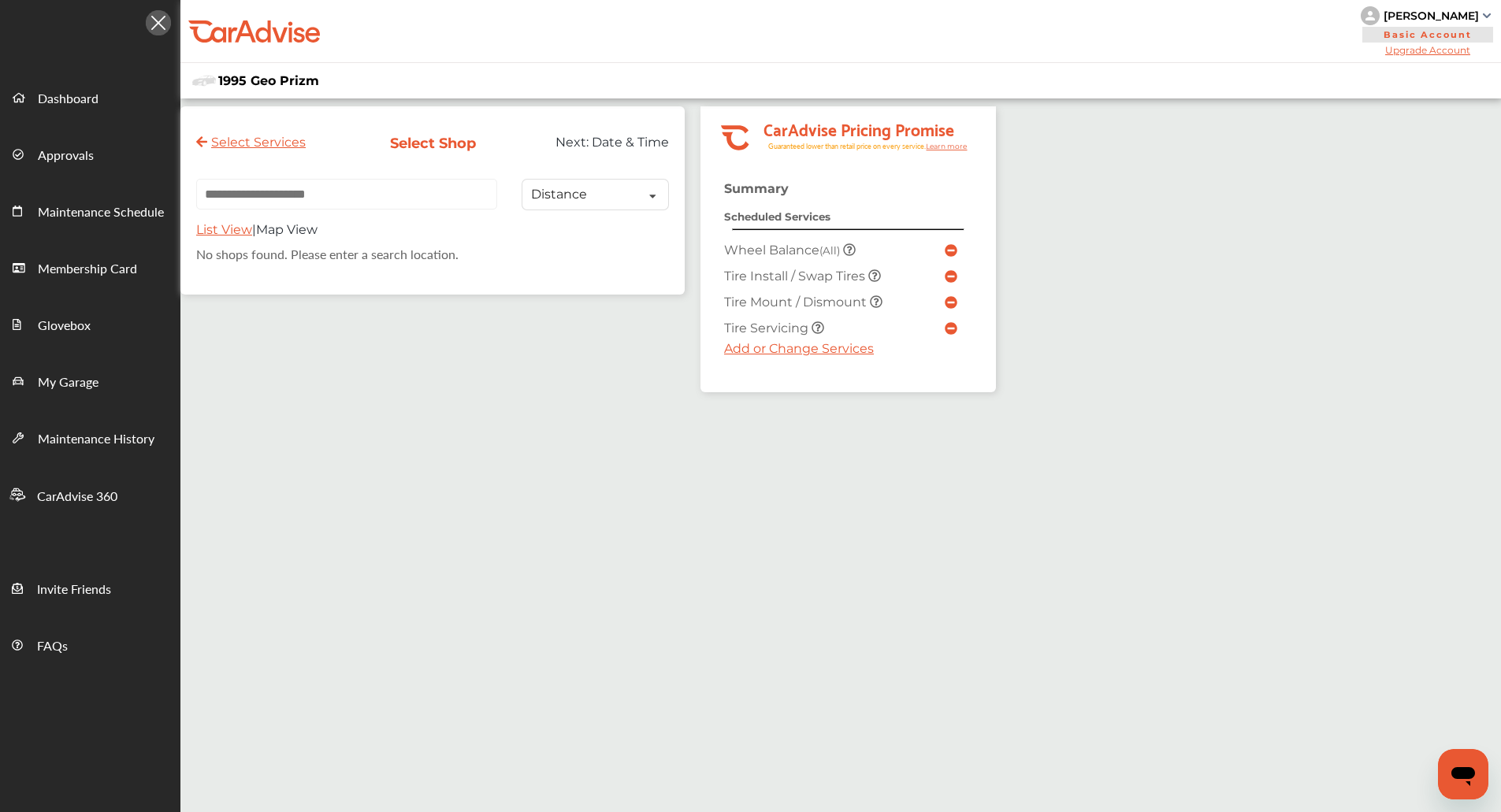
click at [427, 189] on input "text" at bounding box center [346, 194] width 301 height 31
paste input "*****"
type input "*****"
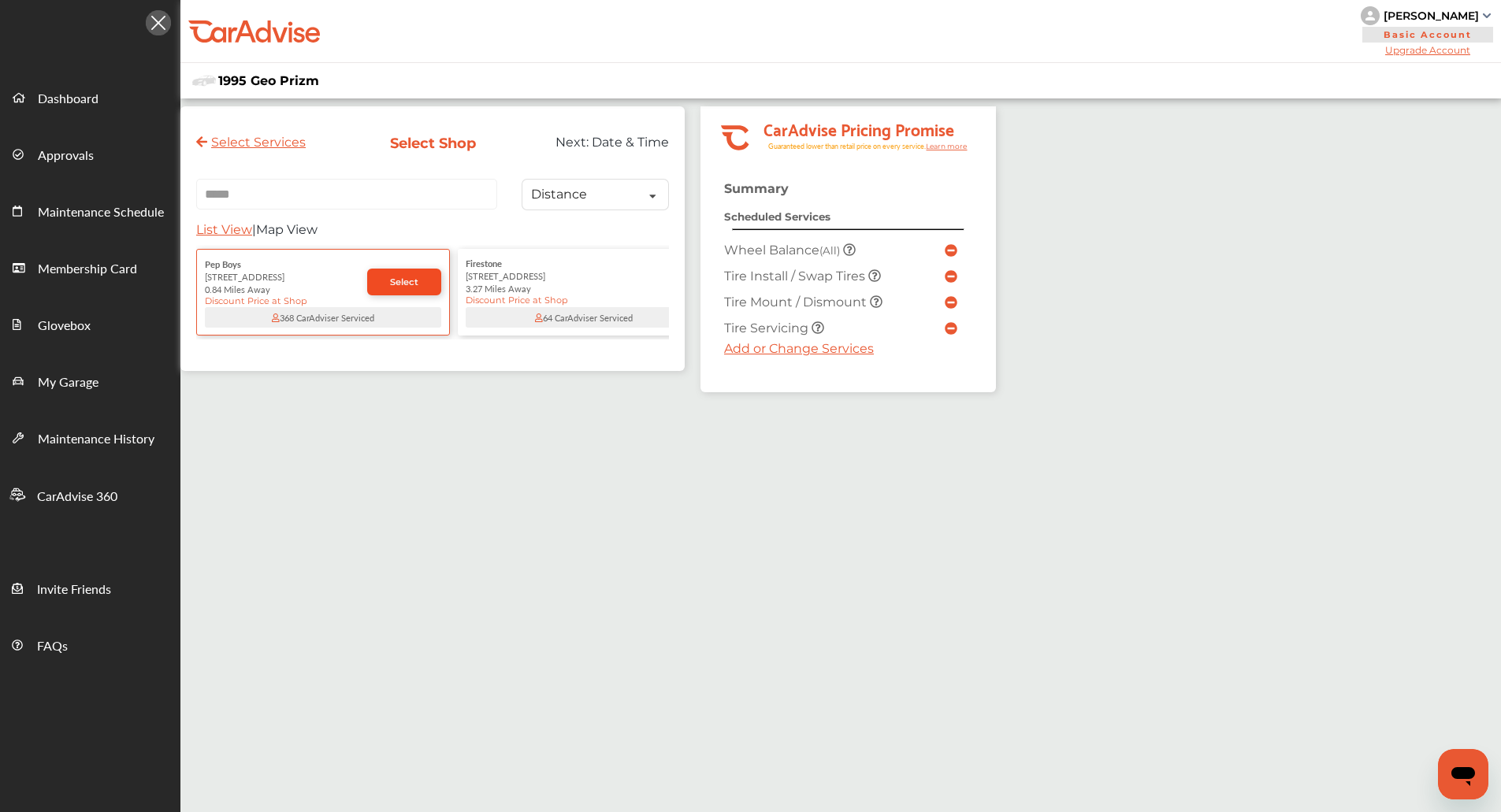
click at [405, 273] on link "Select" at bounding box center [403, 281] width 74 height 27
click at [405, 273] on div "Pep Boys 8000 Stream Walk Ln 0.84 Miles Away Discount Price at Shop" at bounding box center [321, 281] width 236 height 49
click at [405, 281] on span "Select" at bounding box center [404, 282] width 28 height 11
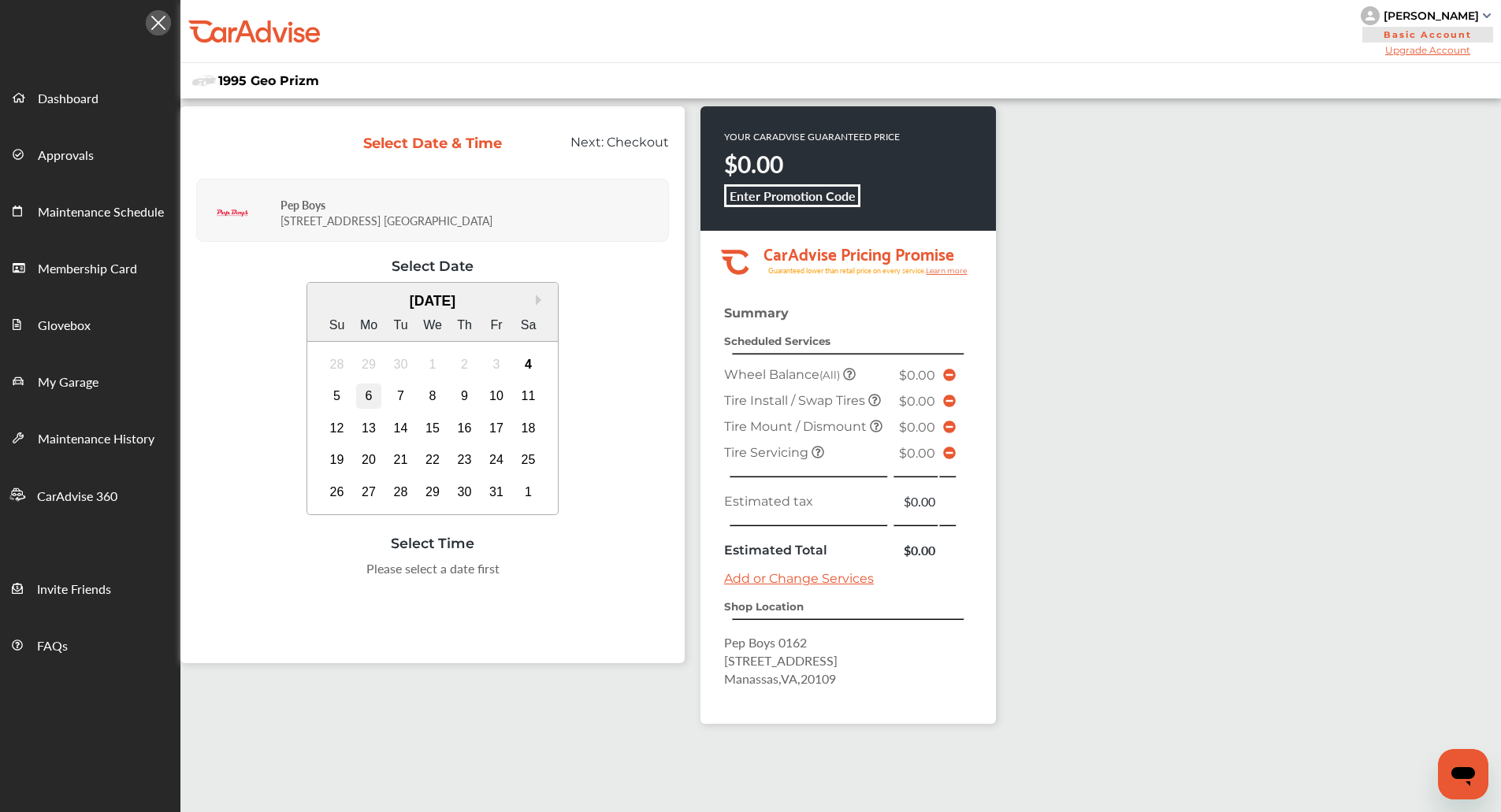
click at [368, 394] on div "6" at bounding box center [368, 396] width 25 height 25
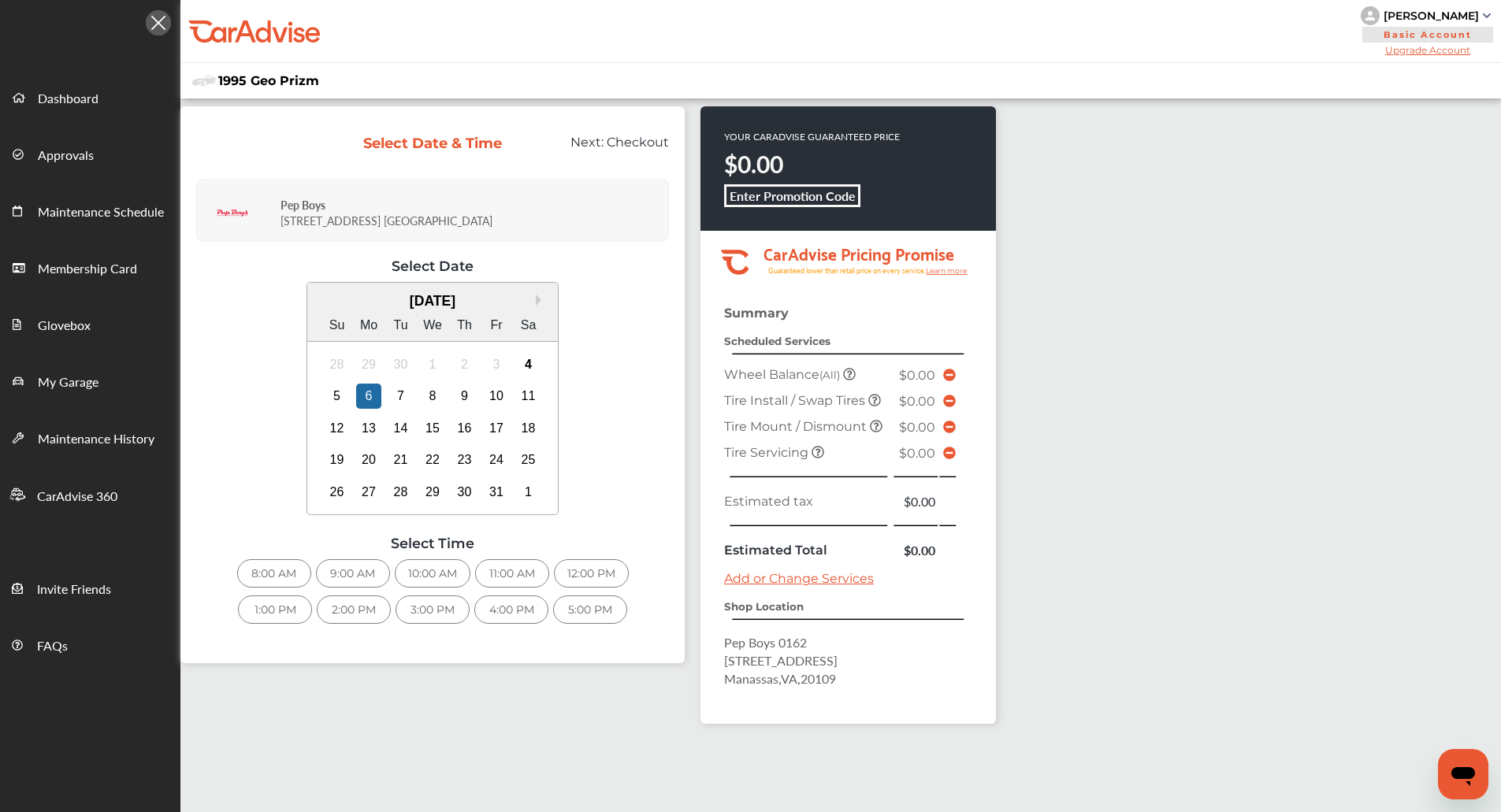
click at [341, 610] on div "2:00 PM" at bounding box center [353, 609] width 74 height 28
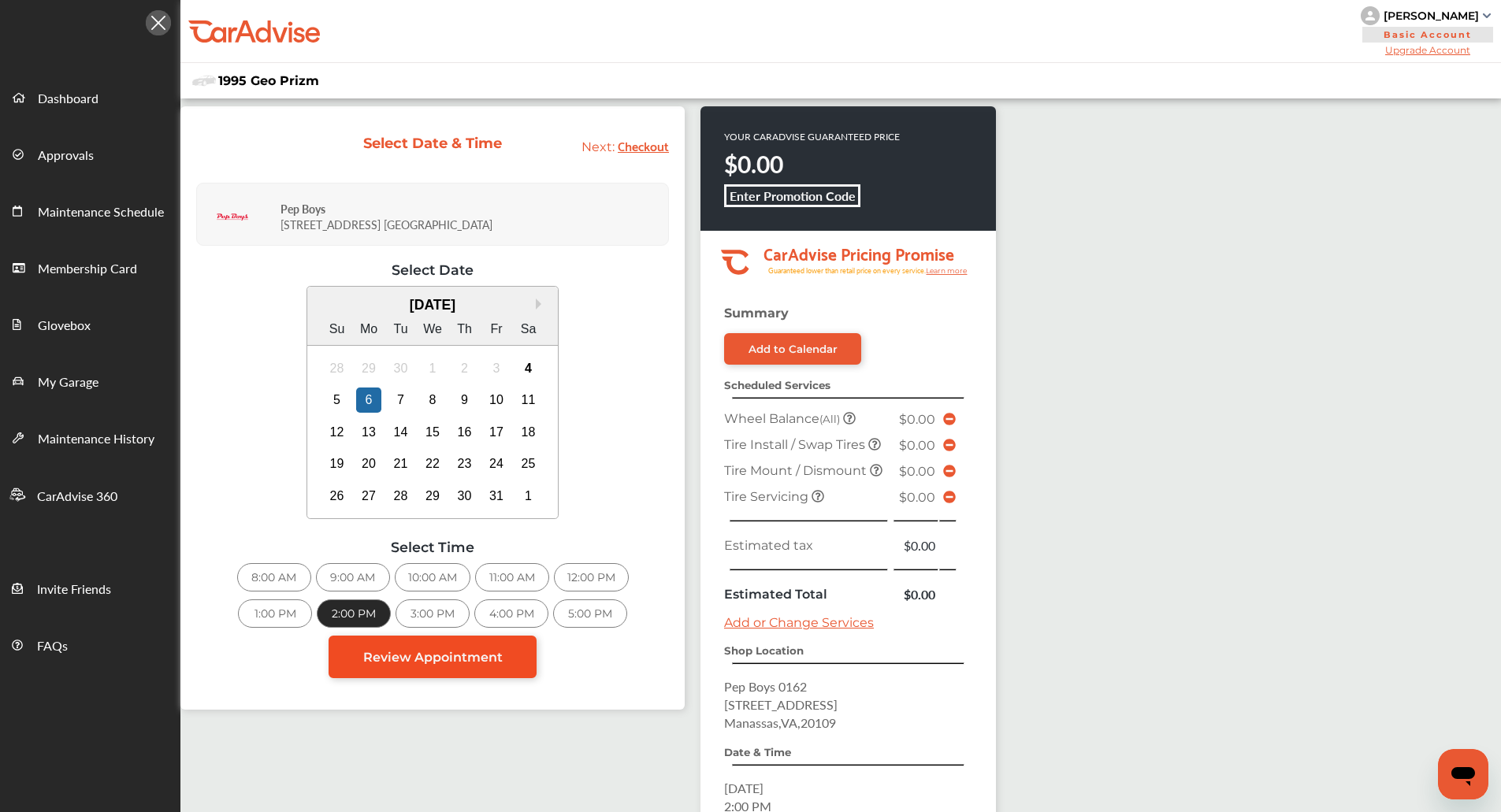
click at [424, 647] on link "Review Appointment" at bounding box center [432, 657] width 208 height 42
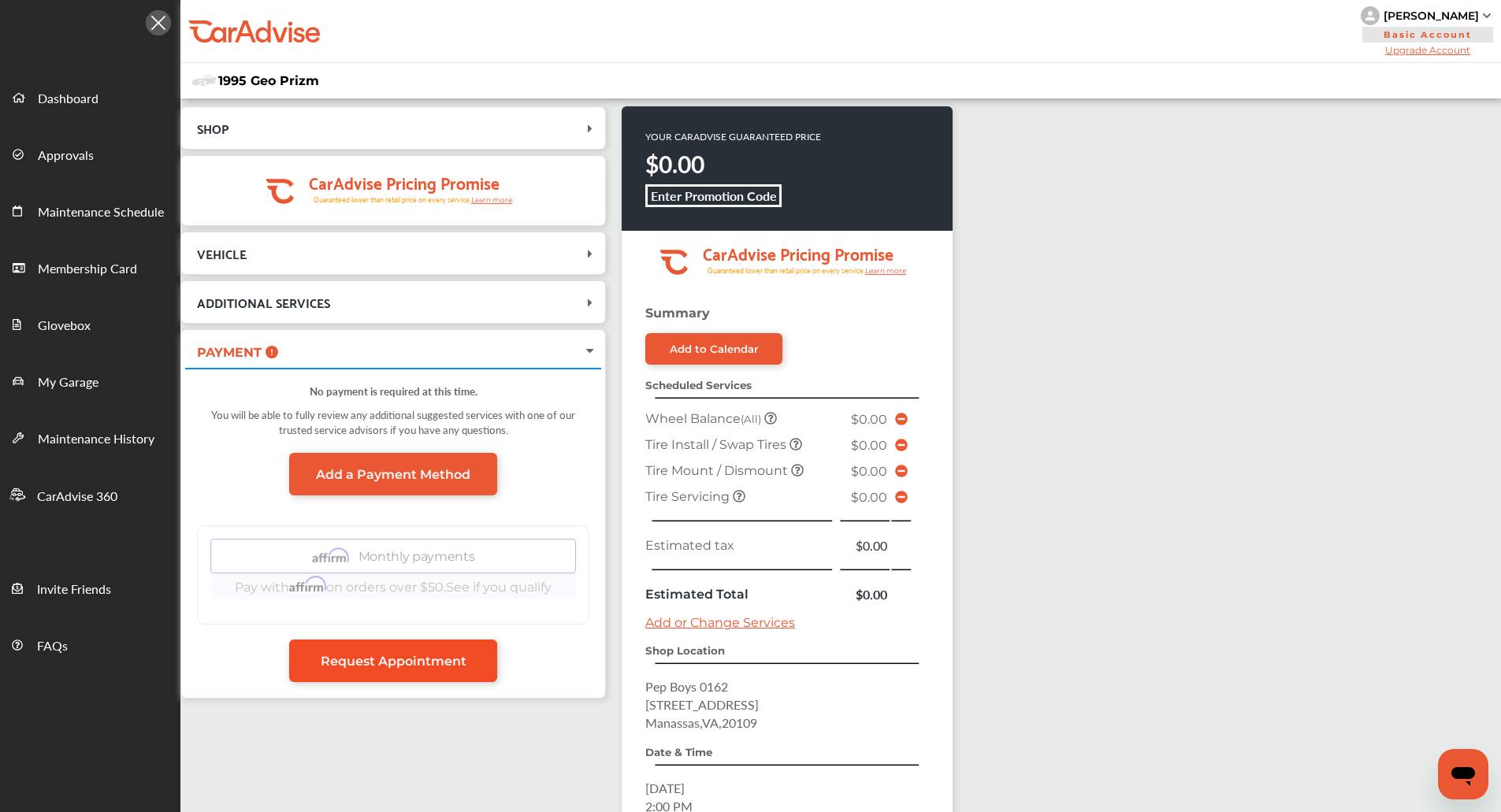
click at [430, 646] on link "Request Appointment" at bounding box center [393, 660] width 208 height 42
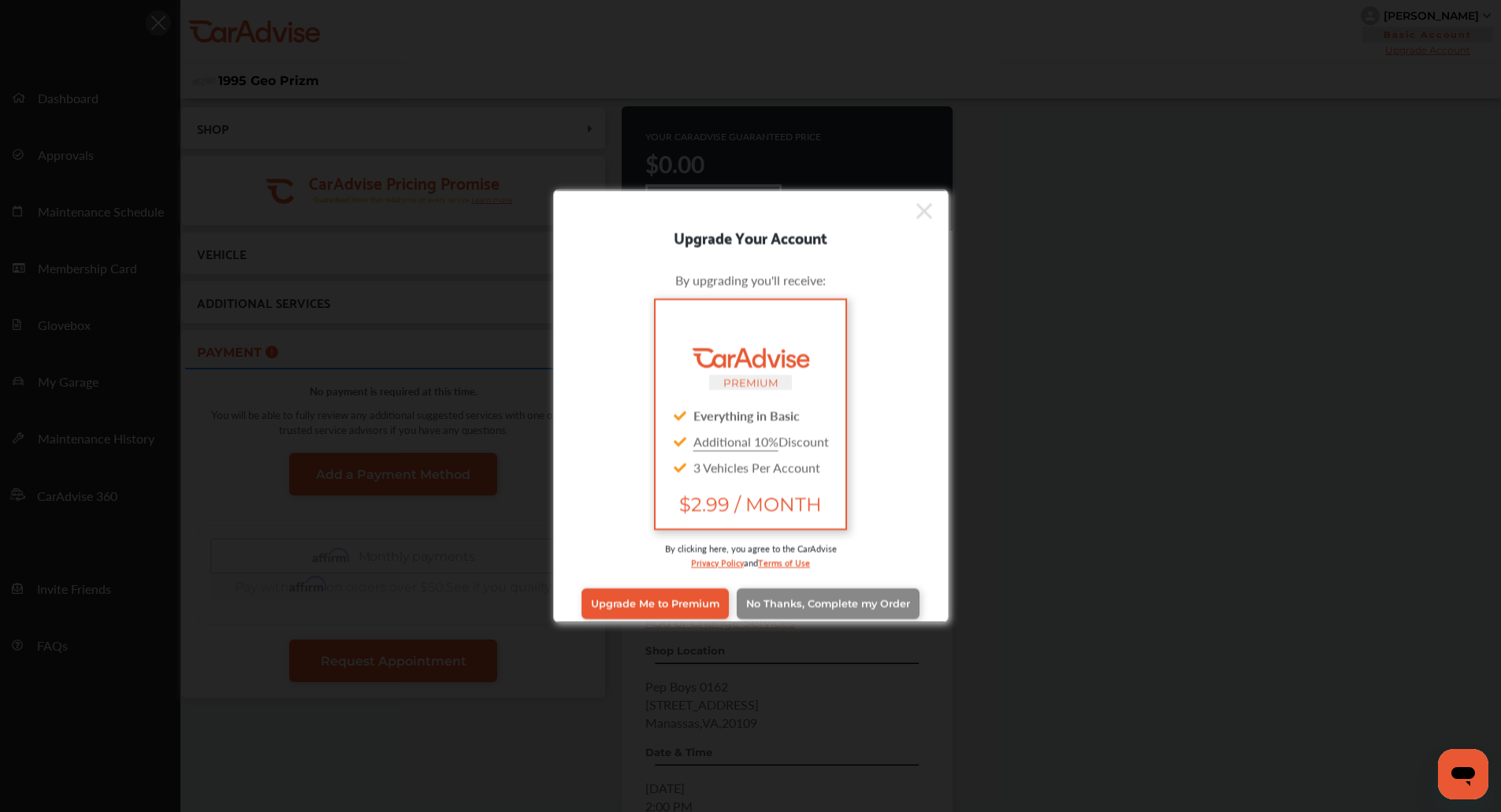
click at [759, 601] on span "No Thanks, Complete my Order" at bounding box center [828, 604] width 164 height 12
